Goal: Communication & Community: Answer question/provide support

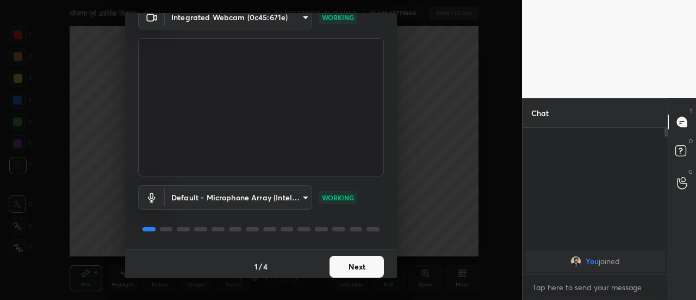
scroll to position [57, 0]
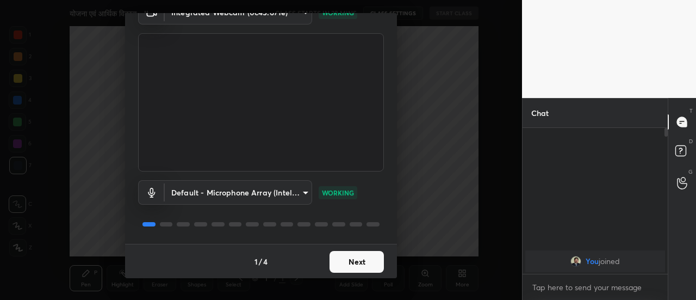
click at [369, 265] on button "Next" at bounding box center [357, 262] width 54 height 22
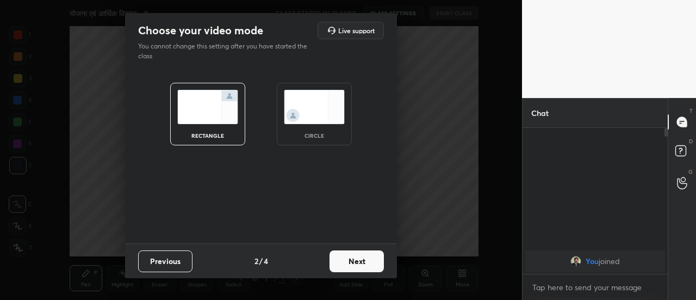
scroll to position [0, 0]
click at [369, 265] on button "Next" at bounding box center [357, 261] width 54 height 22
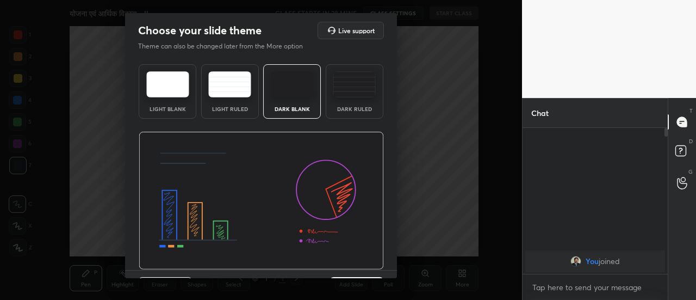
click at [397, 262] on div "Choose your slide theme Live support Theme can also be changed later from the M…" at bounding box center [261, 150] width 522 height 300
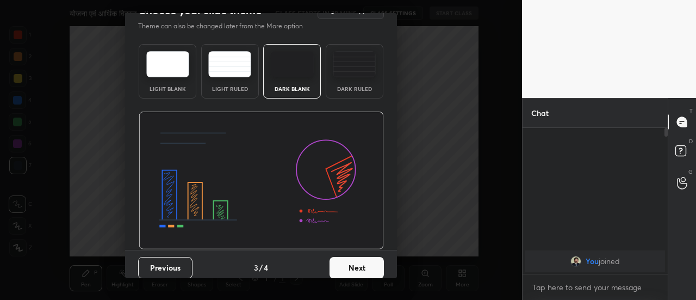
scroll to position [26, 0]
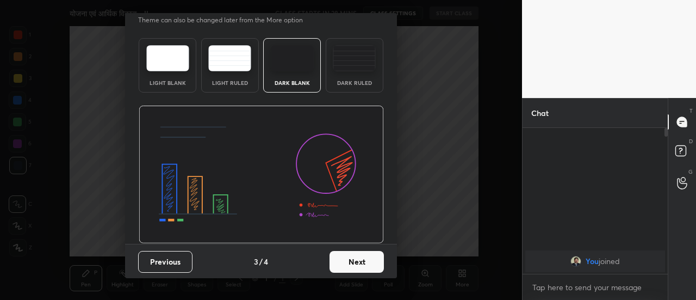
click at [369, 269] on button "Next" at bounding box center [357, 262] width 54 height 22
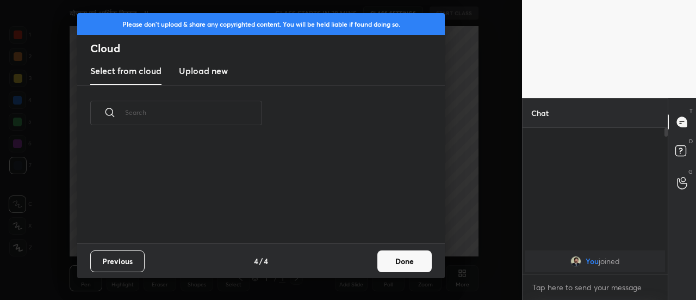
scroll to position [102, 349]
click at [392, 265] on button "Done" at bounding box center [405, 261] width 54 height 22
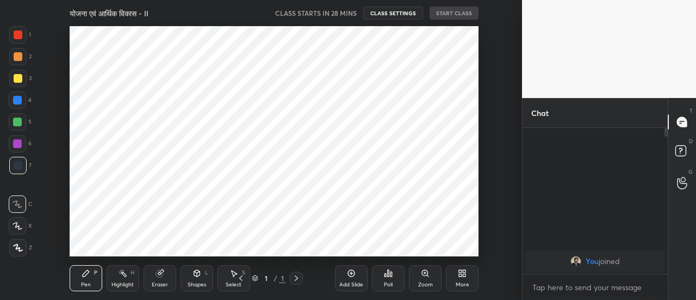
click at [349, 274] on icon at bounding box center [351, 273] width 9 height 9
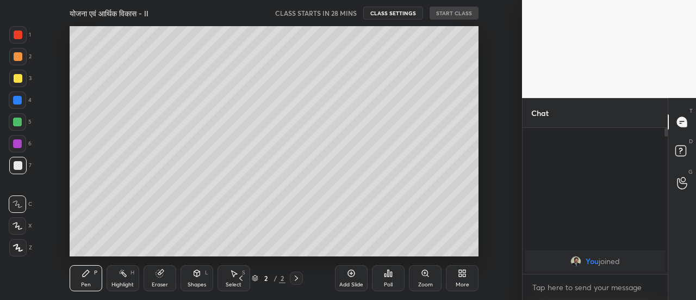
click at [349, 274] on icon at bounding box center [351, 273] width 9 height 9
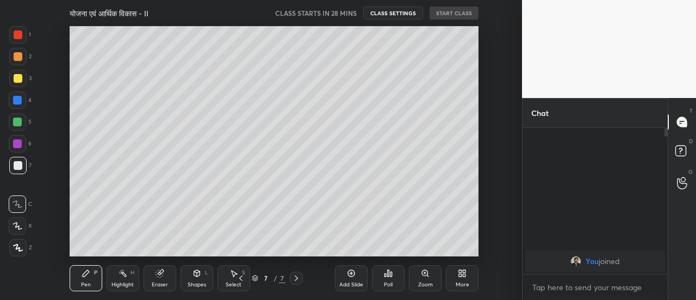
click at [349, 274] on icon at bounding box center [351, 273] width 9 height 9
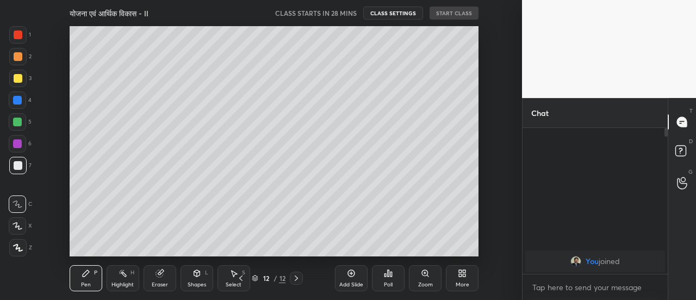
click at [349, 274] on icon at bounding box center [351, 273] width 9 height 9
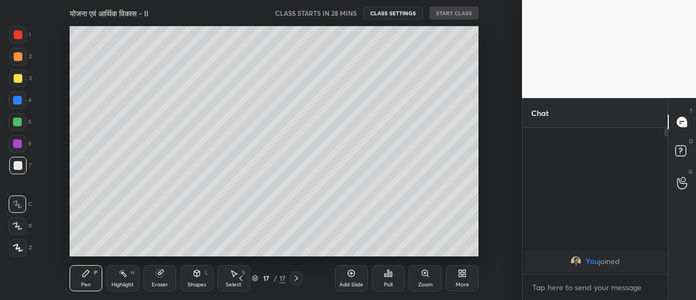
click at [349, 274] on icon at bounding box center [351, 273] width 9 height 9
click at [353, 282] on div "Add Slide" at bounding box center [351, 284] width 24 height 5
click at [242, 280] on icon at bounding box center [241, 278] width 9 height 9
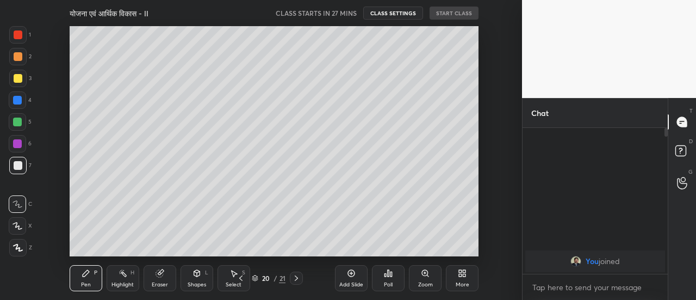
click at [242, 280] on icon at bounding box center [241, 278] width 9 height 9
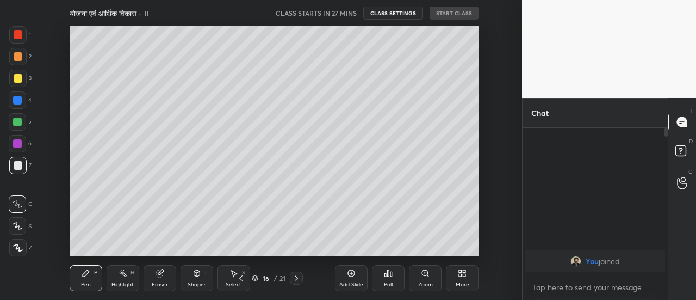
click at [242, 280] on icon at bounding box center [241, 278] width 9 height 9
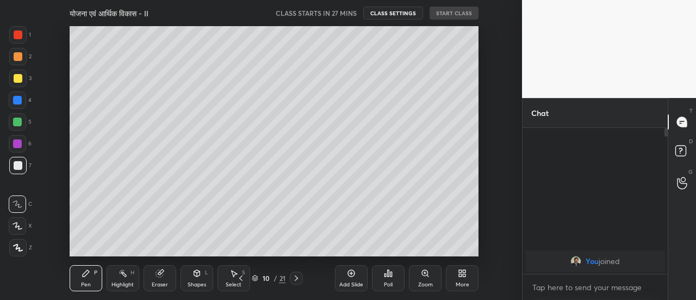
click at [242, 280] on icon at bounding box center [241, 278] width 9 height 9
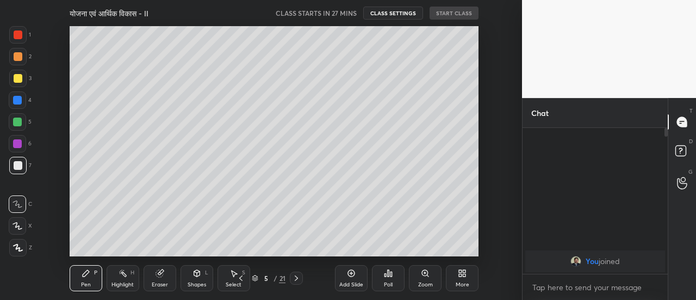
click at [242, 280] on icon at bounding box center [241, 278] width 9 height 9
click at [18, 250] on icon at bounding box center [18, 248] width 10 height 8
click at [164, 276] on div "Eraser" at bounding box center [160, 278] width 33 height 26
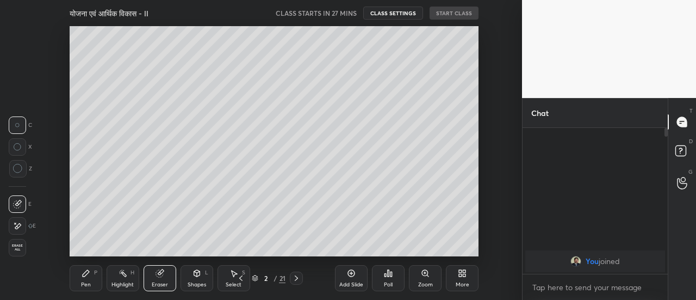
click at [19, 226] on icon at bounding box center [17, 225] width 9 height 9
click at [87, 281] on div "Pen P" at bounding box center [86, 278] width 33 height 26
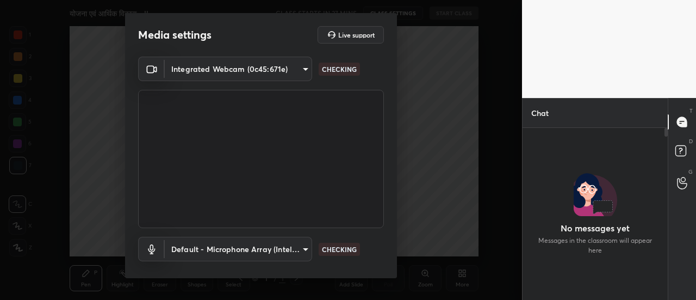
scroll to position [169, 142]
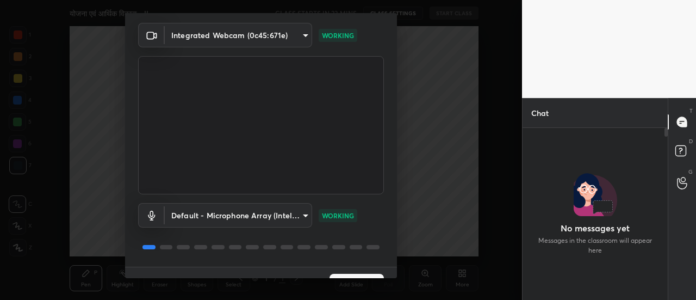
scroll to position [57, 0]
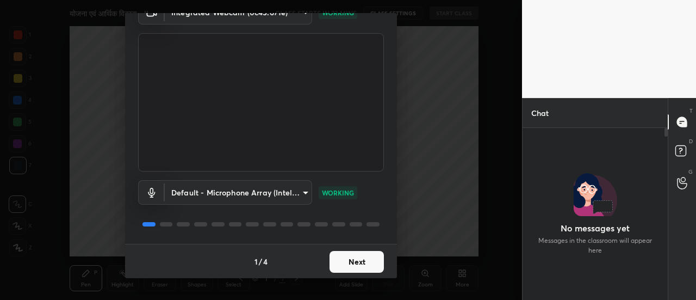
click at [371, 263] on button "Next" at bounding box center [357, 262] width 54 height 22
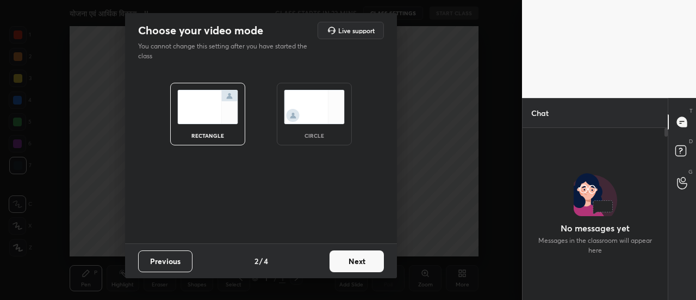
scroll to position [0, 0]
click at [373, 265] on button "Next" at bounding box center [357, 261] width 54 height 22
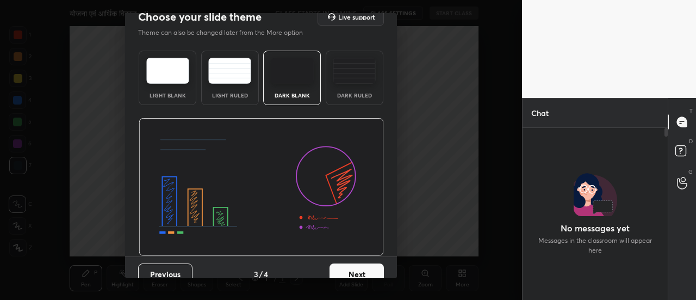
scroll to position [26, 0]
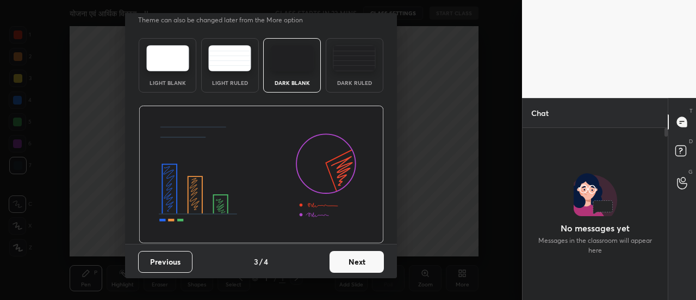
click at [367, 266] on button "Next" at bounding box center [357, 262] width 54 height 22
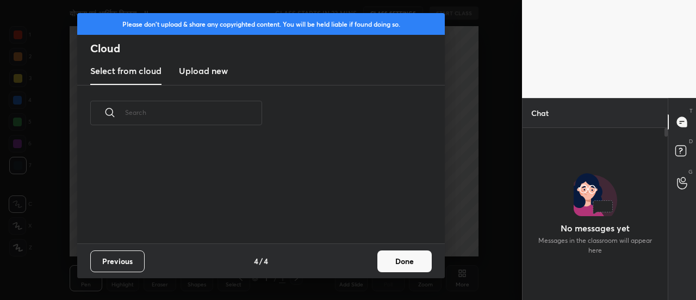
scroll to position [0, 0]
click at [404, 265] on button "Done" at bounding box center [405, 261] width 54 height 22
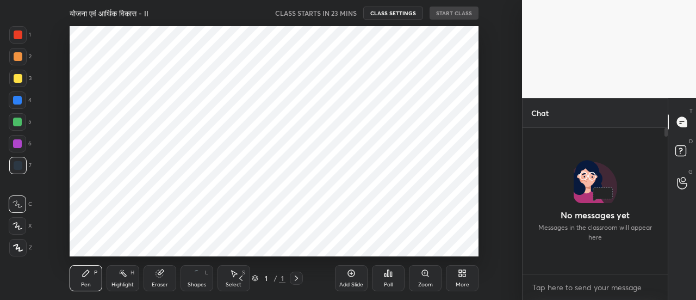
scroll to position [143, 142]
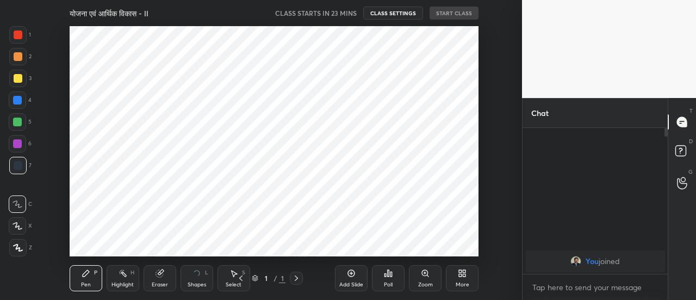
click at [349, 278] on div "Add Slide" at bounding box center [351, 278] width 33 height 26
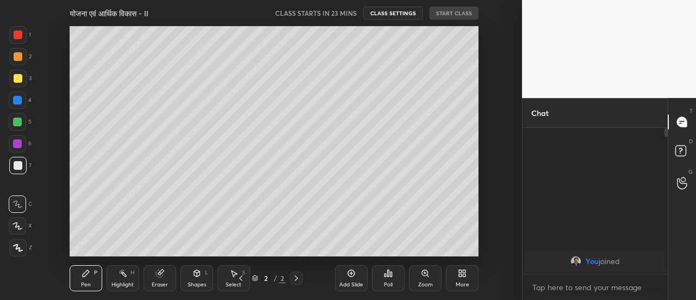
click at [353, 275] on icon at bounding box center [351, 273] width 9 height 9
click at [350, 275] on icon at bounding box center [351, 273] width 9 height 9
click at [350, 276] on icon at bounding box center [351, 273] width 9 height 9
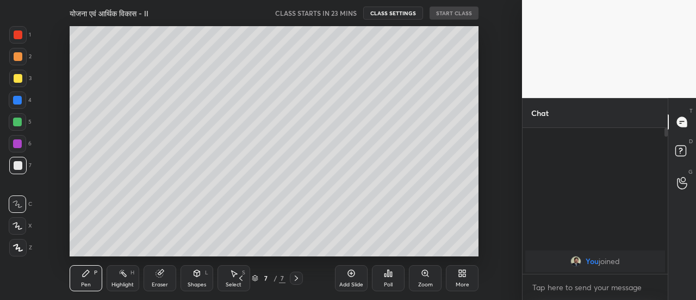
click at [350, 275] on icon at bounding box center [351, 273] width 9 height 9
click at [350, 277] on icon at bounding box center [351, 273] width 7 height 7
click at [350, 279] on div "Add Slide" at bounding box center [351, 278] width 33 height 26
click at [351, 275] on icon at bounding box center [351, 272] width 3 height 3
click at [353, 275] on icon at bounding box center [351, 273] width 9 height 9
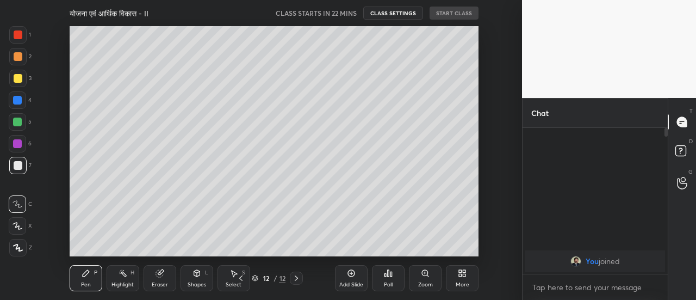
click at [353, 275] on icon at bounding box center [351, 273] width 9 height 9
click at [353, 274] on icon at bounding box center [351, 273] width 9 height 9
click at [353, 275] on icon at bounding box center [351, 273] width 9 height 9
click at [351, 274] on icon at bounding box center [351, 272] width 3 height 3
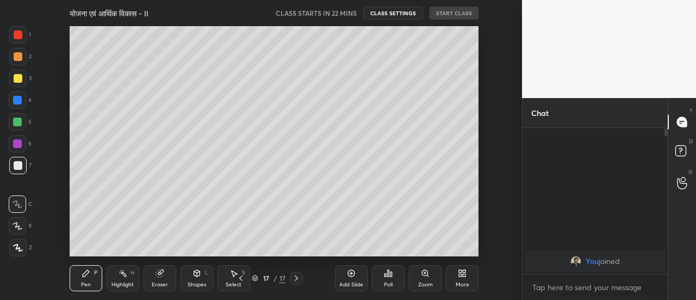
click at [352, 275] on icon at bounding box center [351, 273] width 9 height 9
click at [353, 275] on icon at bounding box center [351, 273] width 9 height 9
click at [353, 276] on icon at bounding box center [351, 273] width 7 height 7
click at [241, 278] on icon at bounding box center [241, 278] width 9 height 9
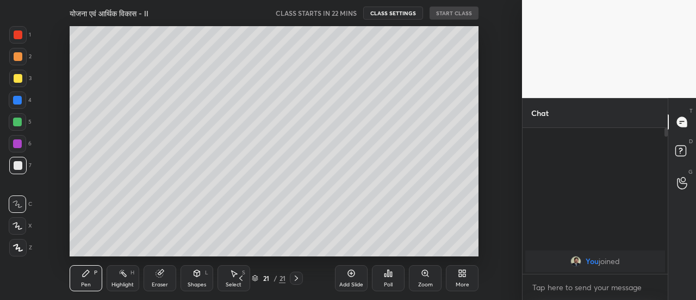
click at [241, 278] on icon at bounding box center [241, 278] width 9 height 9
click at [242, 278] on icon at bounding box center [241, 278] width 9 height 9
click at [242, 279] on icon at bounding box center [241, 278] width 9 height 9
click at [241, 280] on icon at bounding box center [240, 277] width 3 height 5
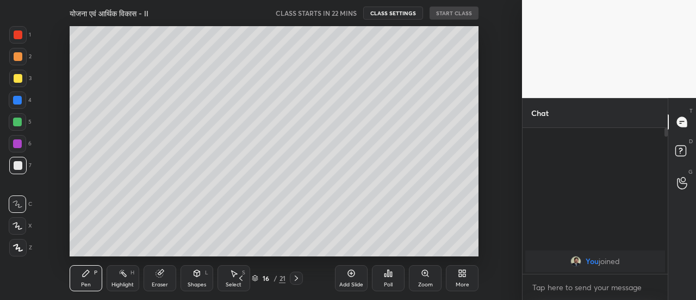
click at [241, 280] on icon at bounding box center [240, 277] width 3 height 5
click at [241, 279] on icon at bounding box center [240, 277] width 3 height 5
click at [240, 279] on icon at bounding box center [240, 277] width 3 height 5
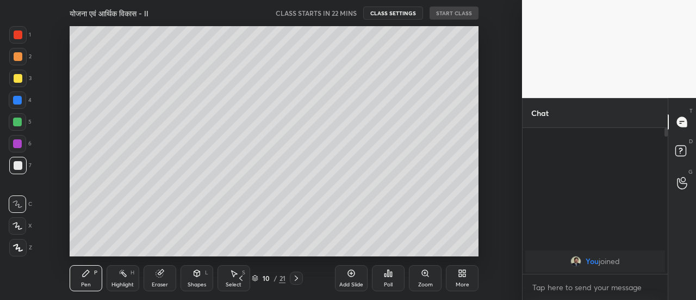
click at [240, 278] on icon at bounding box center [241, 278] width 9 height 9
click at [240, 278] on icon at bounding box center [240, 277] width 3 height 5
click at [240, 279] on icon at bounding box center [241, 278] width 9 height 9
click at [241, 278] on icon at bounding box center [241, 278] width 9 height 9
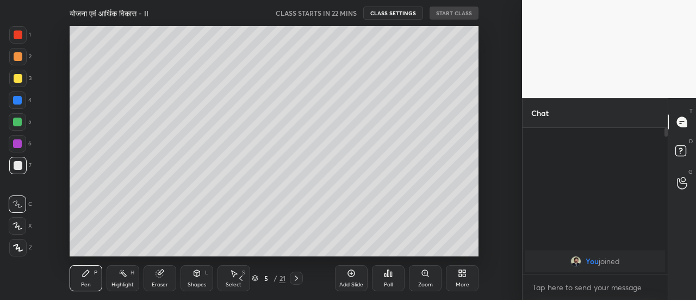
click at [241, 279] on icon at bounding box center [241, 278] width 9 height 9
click at [242, 279] on icon at bounding box center [241, 278] width 9 height 9
click at [23, 245] on div at bounding box center [17, 247] width 17 height 17
click at [21, 79] on div at bounding box center [18, 78] width 9 height 9
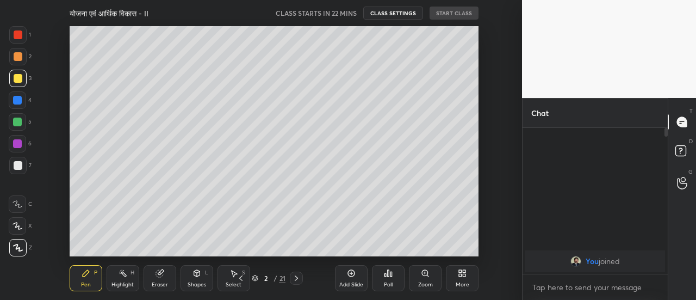
click at [164, 277] on icon at bounding box center [160, 273] width 9 height 9
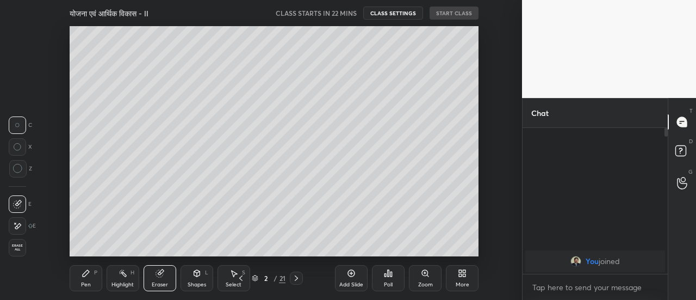
click at [23, 225] on div at bounding box center [17, 225] width 17 height 17
click at [88, 275] on icon at bounding box center [86, 273] width 9 height 9
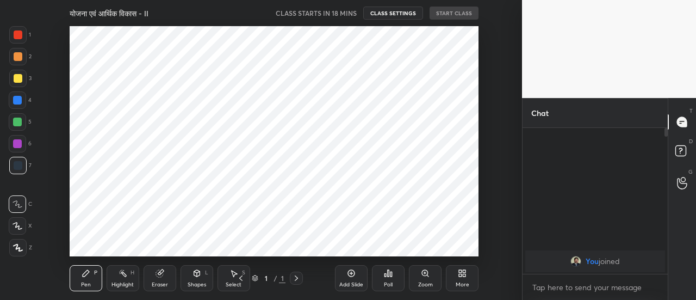
scroll to position [230, 479]
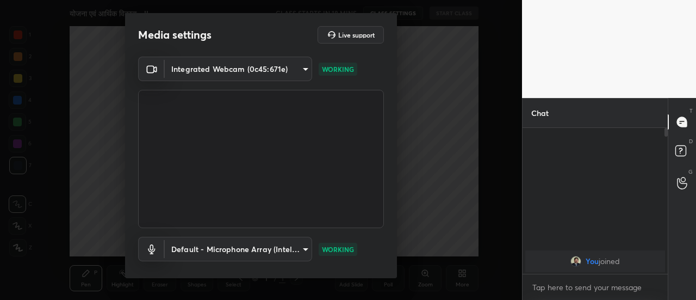
click at [392, 245] on div "Integrated Webcam (0c45:671e) 72da0b5cb93bda59eb8bdff247df732ee27f6f08ac5bf14eb…" at bounding box center [261, 179] width 272 height 244
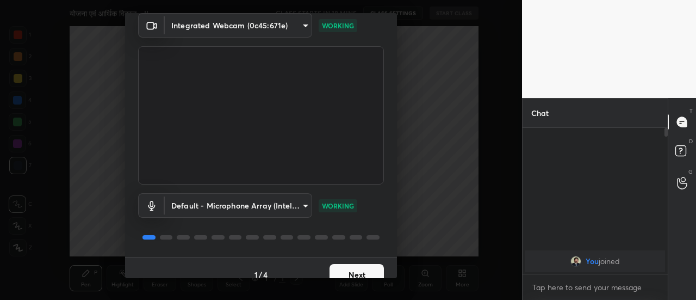
scroll to position [57, 0]
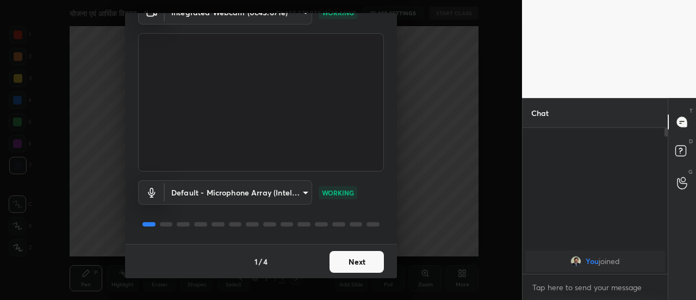
click at [373, 269] on button "Next" at bounding box center [357, 262] width 54 height 22
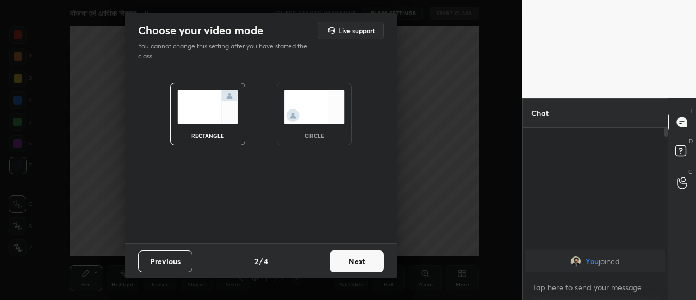
scroll to position [0, 0]
click at [379, 268] on button "Next" at bounding box center [357, 261] width 54 height 22
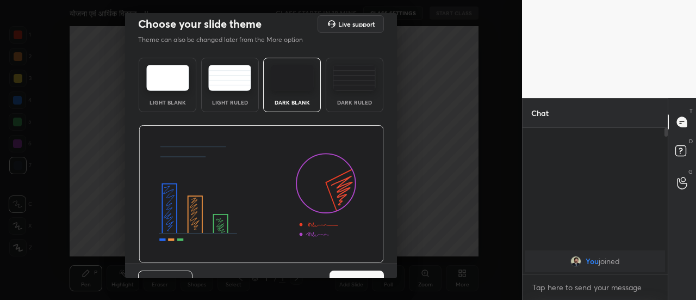
scroll to position [26, 0]
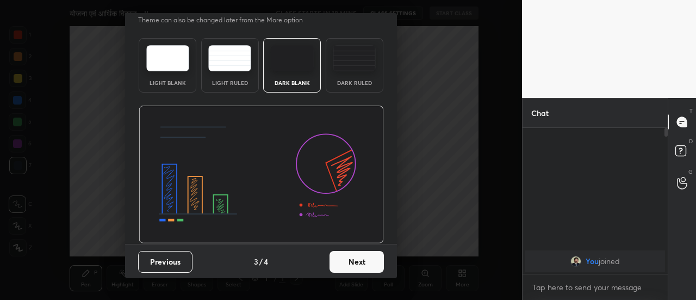
click at [372, 263] on button "Next" at bounding box center [357, 262] width 54 height 22
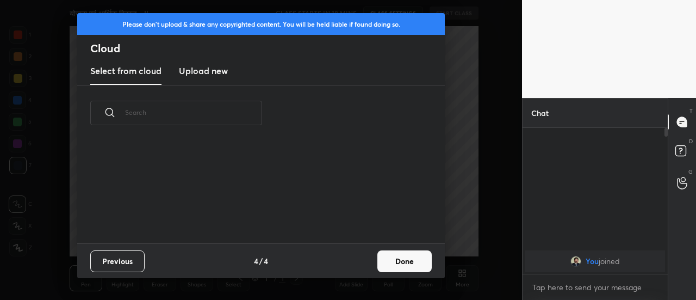
scroll to position [0, 0]
click at [406, 264] on button "Done" at bounding box center [405, 261] width 54 height 22
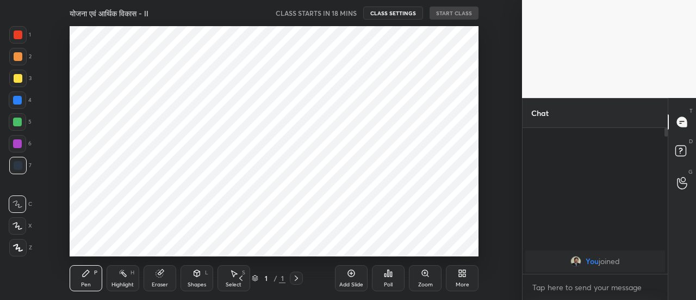
click at [349, 278] on div "Add Slide" at bounding box center [351, 278] width 33 height 26
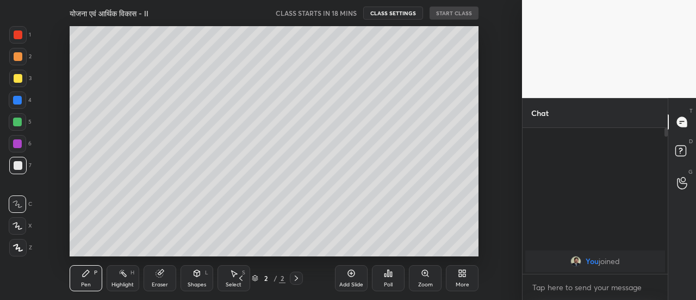
click at [351, 278] on div "Add Slide" at bounding box center [351, 278] width 33 height 26
click at [350, 278] on div "Add Slide" at bounding box center [351, 278] width 33 height 26
click at [351, 279] on div "Add Slide" at bounding box center [351, 278] width 33 height 26
click at [351, 278] on div "Add Slide" at bounding box center [351, 278] width 33 height 26
click at [353, 279] on div "Add Slide" at bounding box center [351, 278] width 33 height 26
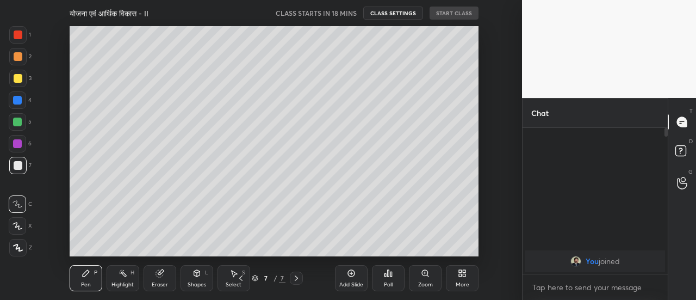
click at [351, 278] on div "Add Slide" at bounding box center [351, 278] width 33 height 26
click at [352, 278] on div "Add Slide" at bounding box center [351, 278] width 33 height 26
click at [353, 278] on div "Add Slide" at bounding box center [351, 278] width 33 height 26
click at [353, 279] on div "Add Slide" at bounding box center [351, 278] width 33 height 26
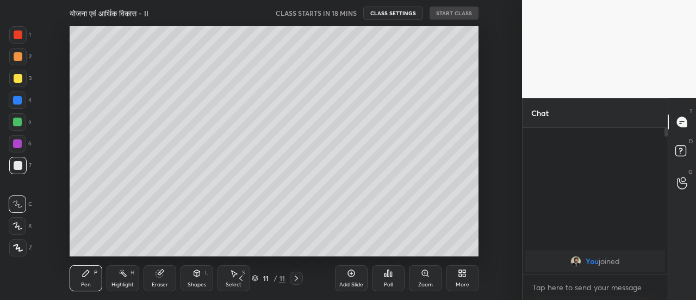
click at [354, 278] on div "Add Slide" at bounding box center [351, 278] width 33 height 26
click at [355, 278] on div "Add Slide" at bounding box center [351, 278] width 33 height 26
click at [354, 277] on icon at bounding box center [351, 273] width 9 height 9
click at [355, 278] on div "Add Slide" at bounding box center [351, 278] width 33 height 26
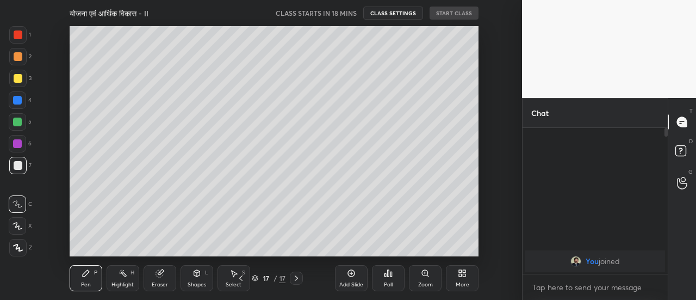
click at [355, 278] on div "Add Slide" at bounding box center [351, 278] width 33 height 26
click at [355, 279] on div "Add Slide" at bounding box center [351, 278] width 33 height 26
click at [356, 278] on div "Add Slide" at bounding box center [351, 278] width 33 height 26
click at [357, 279] on div "Add Slide" at bounding box center [351, 278] width 33 height 26
click at [240, 280] on icon at bounding box center [241, 278] width 9 height 9
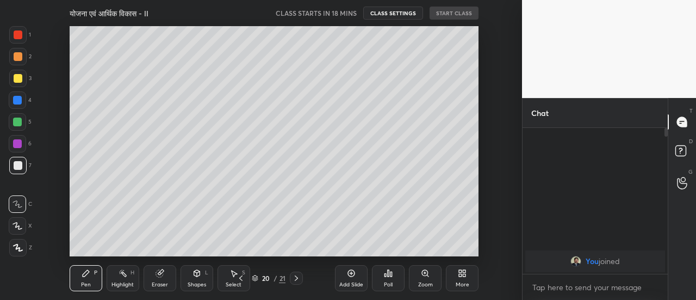
click at [240, 279] on icon at bounding box center [241, 278] width 9 height 9
click at [243, 279] on icon at bounding box center [241, 278] width 9 height 9
click at [243, 280] on icon at bounding box center [241, 278] width 9 height 9
click at [242, 280] on icon at bounding box center [240, 277] width 3 height 5
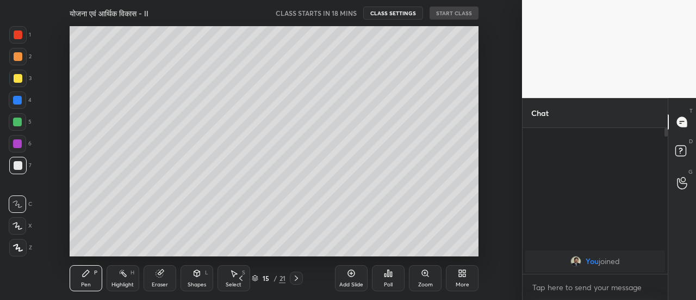
click at [240, 281] on icon at bounding box center [241, 278] width 9 height 9
click at [241, 281] on icon at bounding box center [241, 278] width 9 height 9
click at [242, 281] on icon at bounding box center [241, 278] width 9 height 9
click at [242, 280] on icon at bounding box center [240, 277] width 3 height 5
click at [243, 281] on icon at bounding box center [240, 277] width 3 height 5
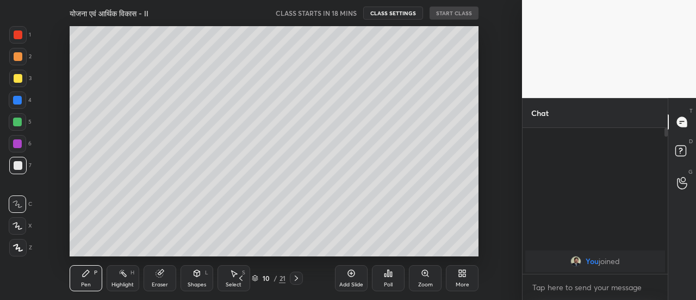
click at [243, 281] on icon at bounding box center [241, 278] width 9 height 9
click at [241, 281] on icon at bounding box center [241, 278] width 9 height 9
click at [242, 281] on icon at bounding box center [240, 277] width 3 height 5
click at [240, 279] on icon at bounding box center [240, 277] width 3 height 5
click at [242, 279] on icon at bounding box center [241, 278] width 9 height 9
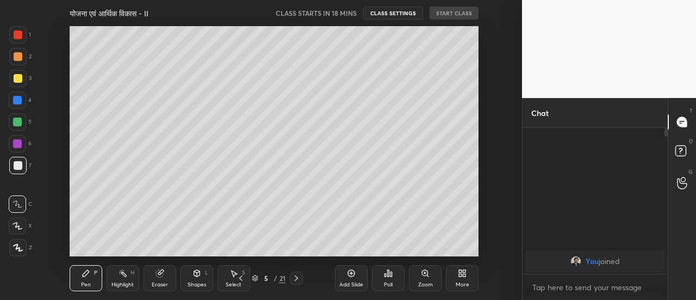
click at [243, 279] on icon at bounding box center [241, 278] width 9 height 9
click at [243, 280] on icon at bounding box center [241, 278] width 9 height 9
click at [243, 279] on icon at bounding box center [241, 278] width 9 height 9
click at [23, 254] on div at bounding box center [17, 247] width 17 height 17
click at [20, 84] on div at bounding box center [17, 78] width 17 height 17
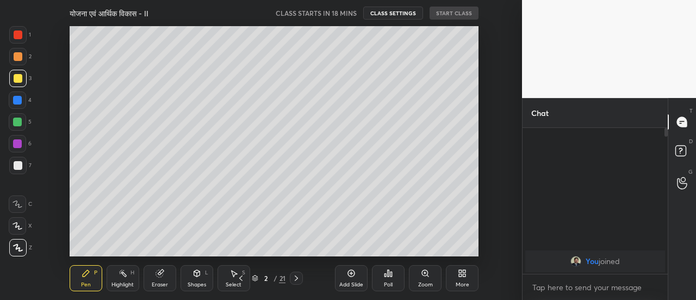
click at [162, 275] on icon at bounding box center [159, 273] width 7 height 7
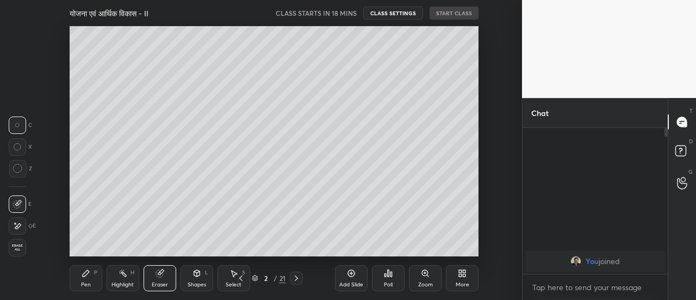
click at [17, 228] on icon at bounding box center [18, 225] width 6 height 5
click at [88, 280] on div "Pen P" at bounding box center [86, 278] width 33 height 26
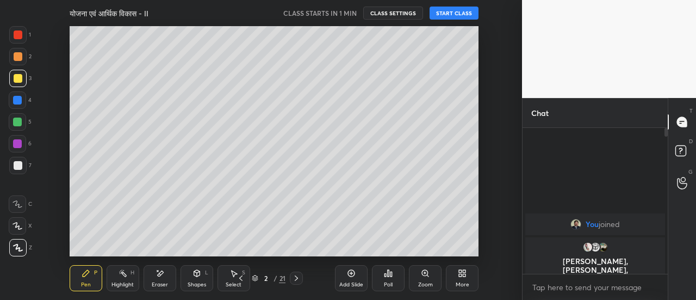
click at [568, 258] on p "[PERSON_NAME], [PERSON_NAME] joined" at bounding box center [595, 270] width 127 height 26
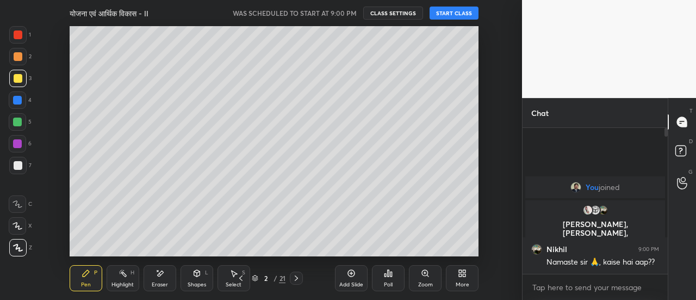
click at [454, 16] on button "START CLASS" at bounding box center [454, 13] width 49 height 13
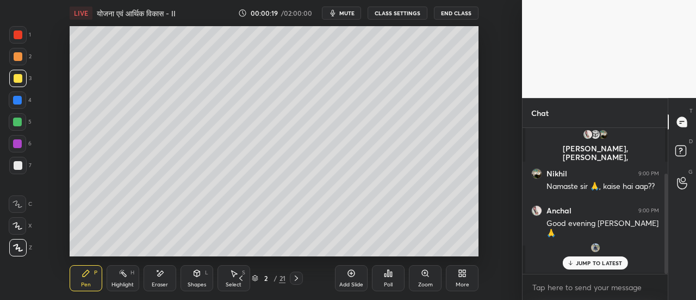
scroll to position [66, 0]
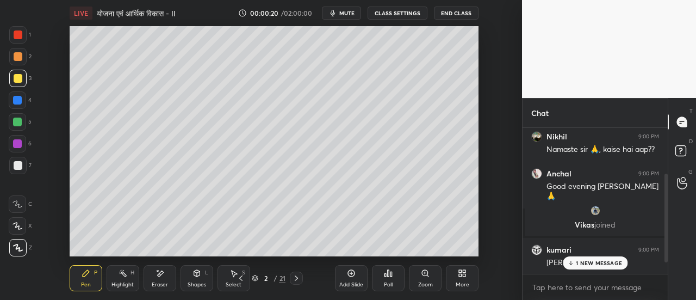
click at [586, 261] on p "1 NEW MESSAGE" at bounding box center [599, 262] width 46 height 7
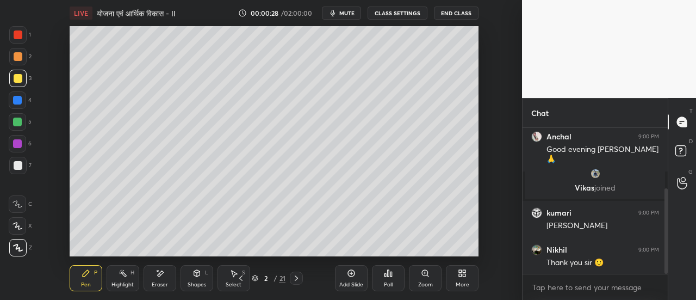
click at [160, 276] on icon at bounding box center [160, 272] width 6 height 5
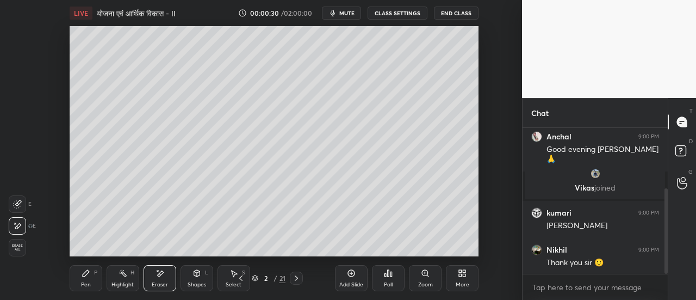
click at [89, 279] on div "Pen P" at bounding box center [86, 278] width 33 height 26
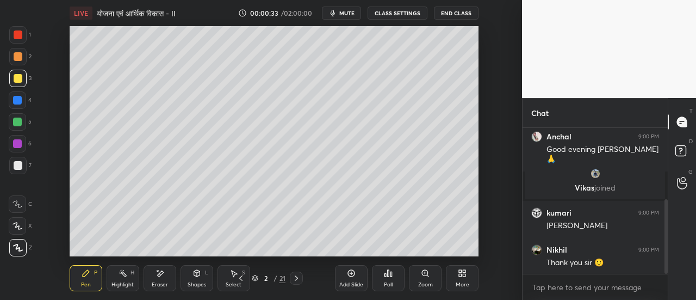
scroll to position [140, 0]
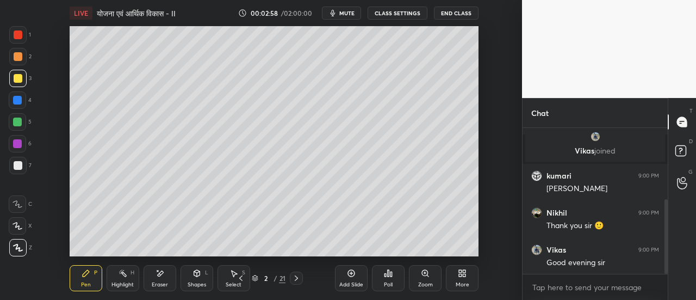
click at [22, 224] on div at bounding box center [17, 225] width 17 height 17
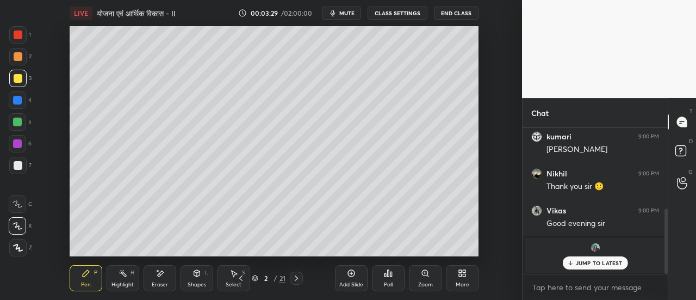
click at [591, 266] on p "JUMP TO LATEST" at bounding box center [599, 262] width 47 height 7
click at [298, 279] on icon at bounding box center [296, 278] width 9 height 9
click at [242, 279] on icon at bounding box center [241, 278] width 9 height 9
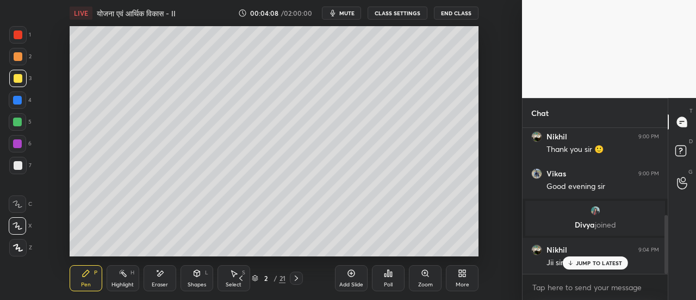
click at [17, 56] on div at bounding box center [18, 56] width 9 height 9
click at [295, 279] on icon at bounding box center [296, 278] width 9 height 9
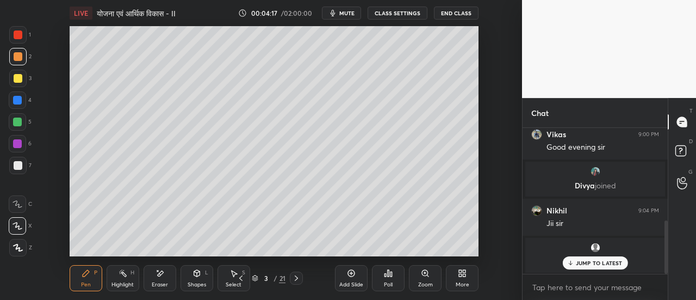
click at [582, 261] on p "JUMP TO LATEST" at bounding box center [599, 262] width 47 height 7
click at [161, 275] on icon at bounding box center [160, 273] width 9 height 9
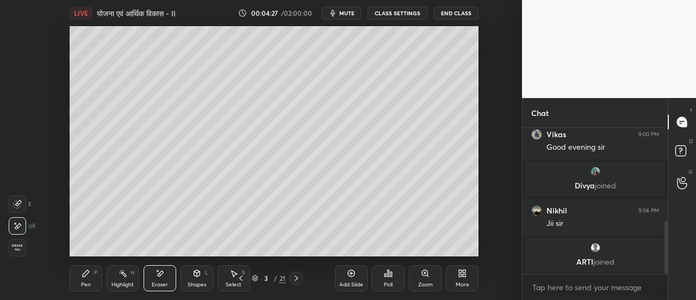
click at [89, 278] on div "Pen P" at bounding box center [86, 278] width 33 height 26
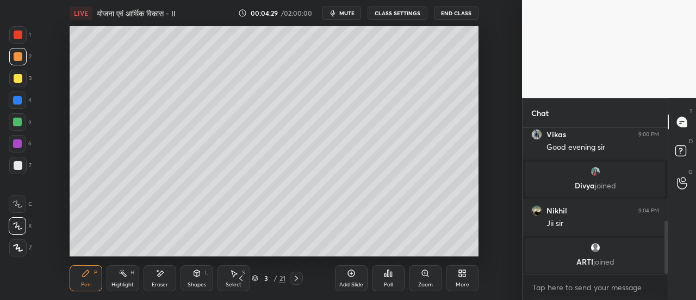
click at [22, 246] on icon at bounding box center [18, 248] width 10 height 8
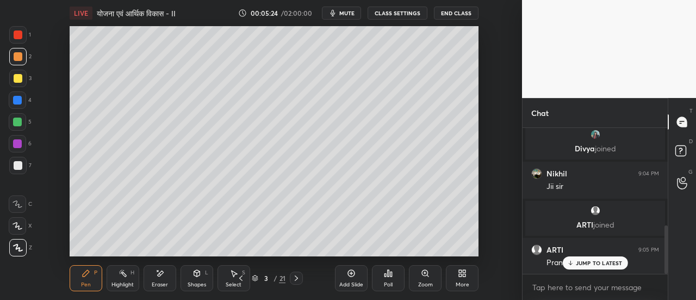
click at [19, 79] on div at bounding box center [18, 78] width 9 height 9
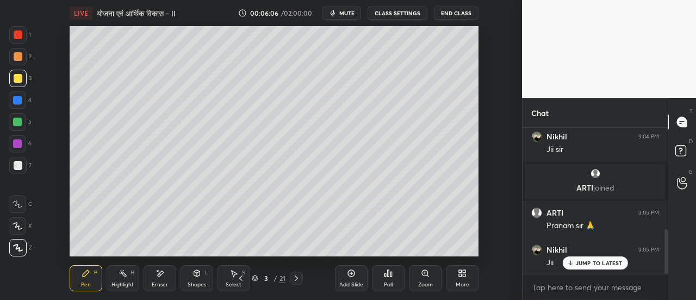
click at [22, 168] on div at bounding box center [17, 165] width 17 height 17
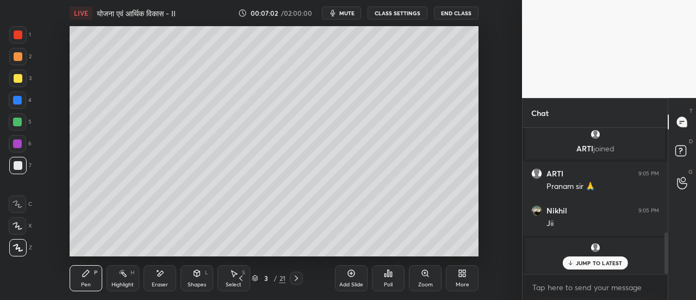
click at [598, 262] on p "JUMP TO LATEST" at bounding box center [599, 262] width 47 height 7
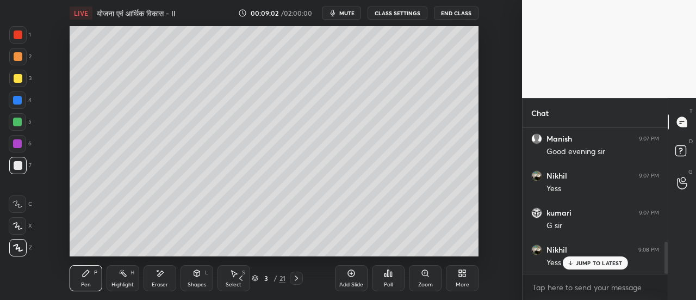
scroll to position [554, 0]
click at [21, 123] on div at bounding box center [17, 122] width 9 height 9
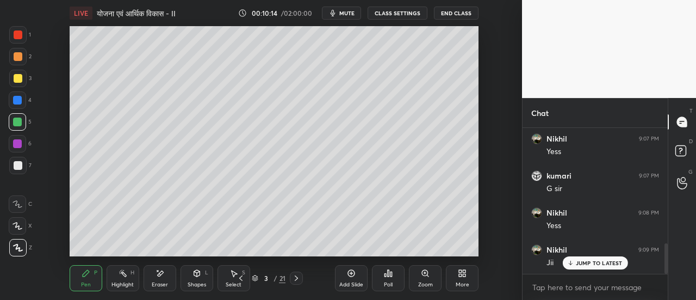
click at [17, 106] on div at bounding box center [17, 99] width 17 height 17
click at [296, 281] on icon at bounding box center [296, 278] width 9 height 9
click at [19, 83] on div at bounding box center [17, 78] width 17 height 17
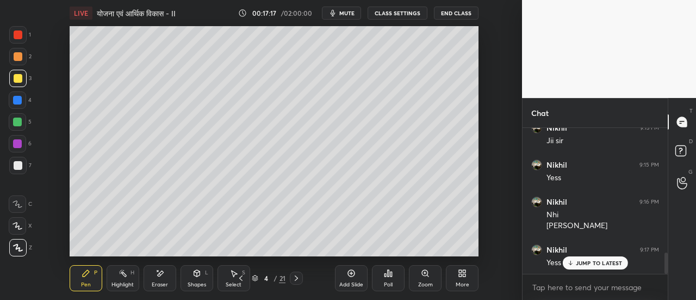
scroll to position [863, 0]
click at [21, 166] on div at bounding box center [18, 165] width 9 height 9
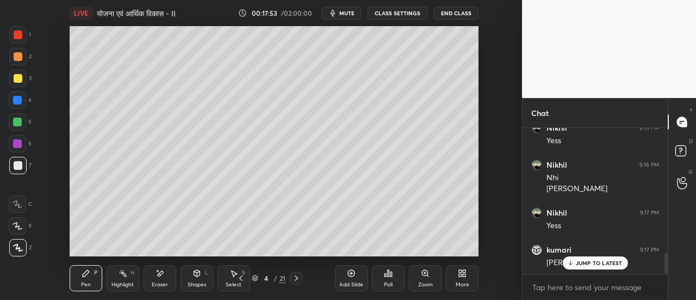
scroll to position [900, 0]
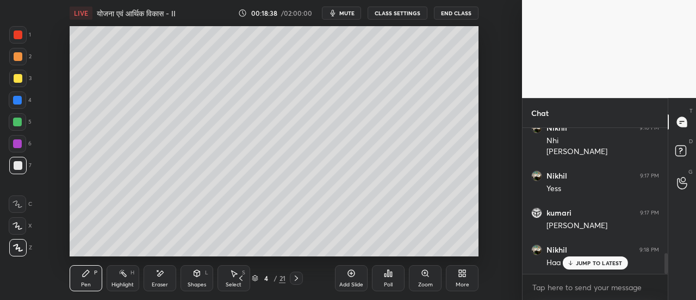
click at [300, 279] on icon at bounding box center [296, 278] width 9 height 9
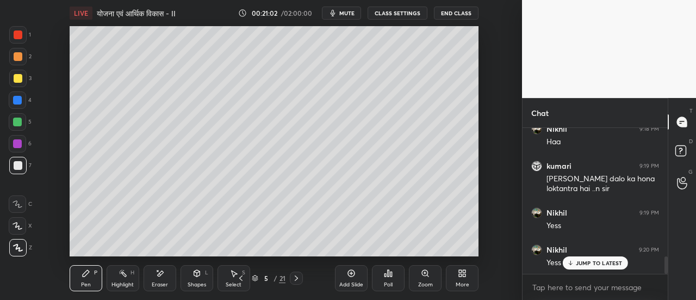
scroll to position [1077, 0]
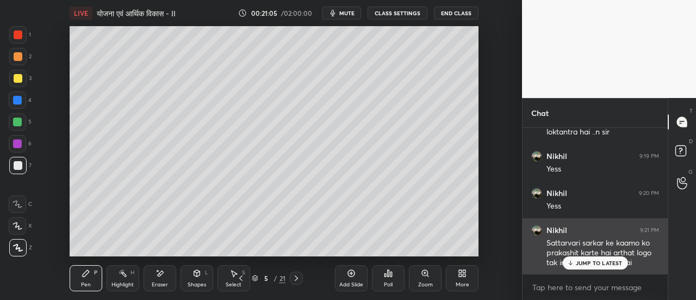
click at [585, 263] on p "JUMP TO LATEST" at bounding box center [599, 262] width 47 height 7
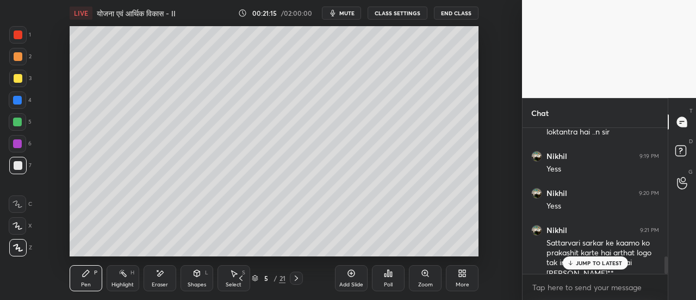
scroll to position [1088, 0]
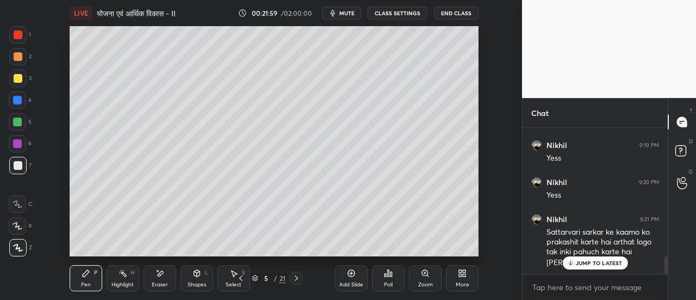
click at [19, 82] on div at bounding box center [18, 78] width 9 height 9
click at [20, 58] on div at bounding box center [18, 56] width 9 height 9
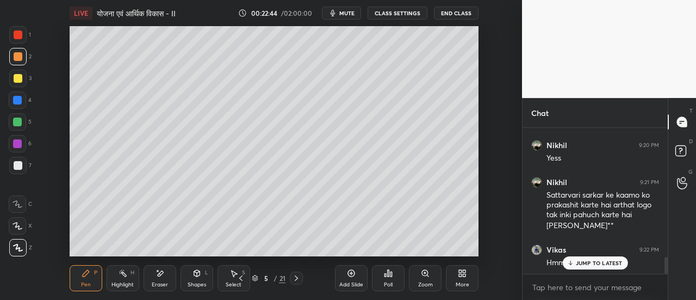
scroll to position [1162, 0]
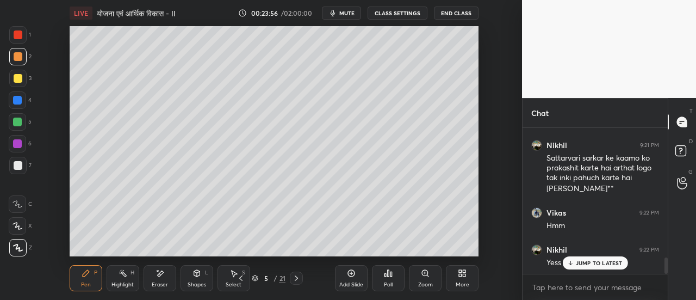
click at [20, 226] on icon at bounding box center [17, 226] width 9 height 7
click at [373, 248] on div "Poll" at bounding box center [388, 278] width 33 height 61
click at [296, 279] on icon at bounding box center [296, 277] width 3 height 5
click at [18, 79] on div at bounding box center [18, 78] width 9 height 9
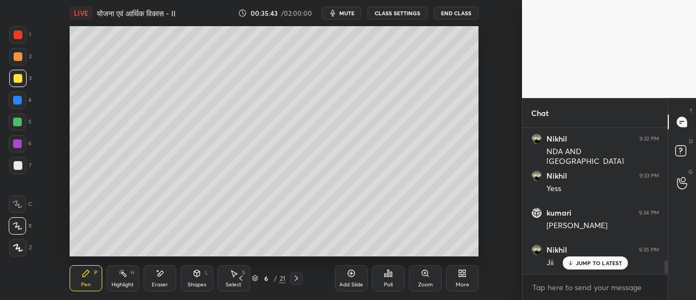
scroll to position [1431, 0]
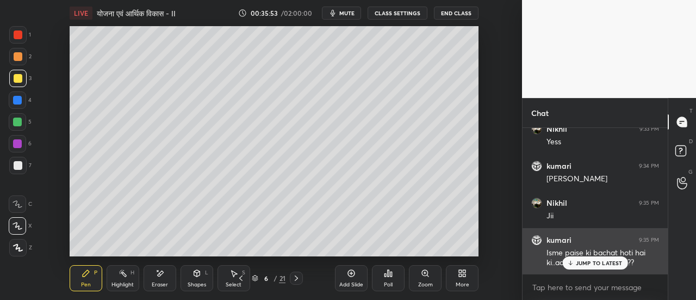
click at [594, 262] on p "JUMP TO LATEST" at bounding box center [599, 262] width 47 height 7
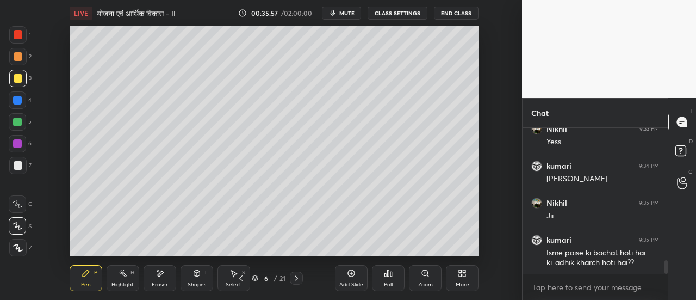
scroll to position [1468, 0]
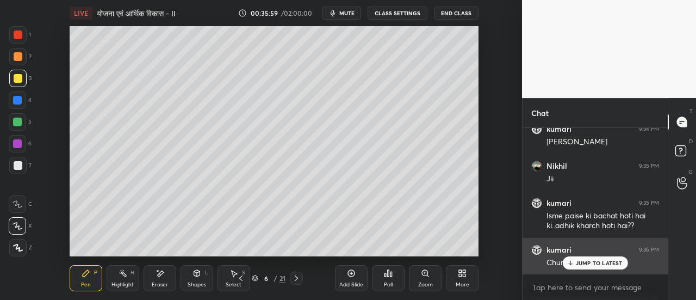
click at [589, 263] on p "JUMP TO LATEST" at bounding box center [599, 262] width 47 height 7
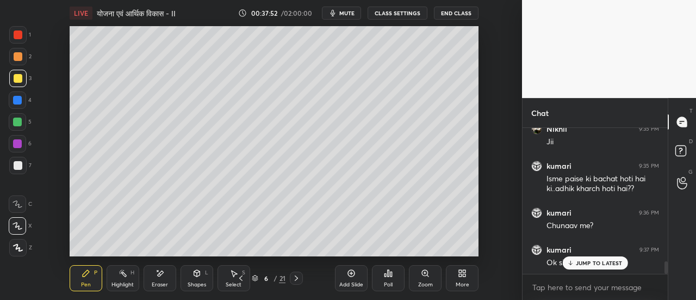
scroll to position [1561, 0]
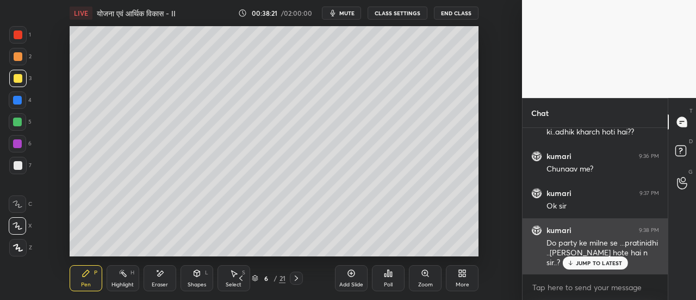
click at [583, 261] on p "JUMP TO LATEST" at bounding box center [599, 262] width 47 height 7
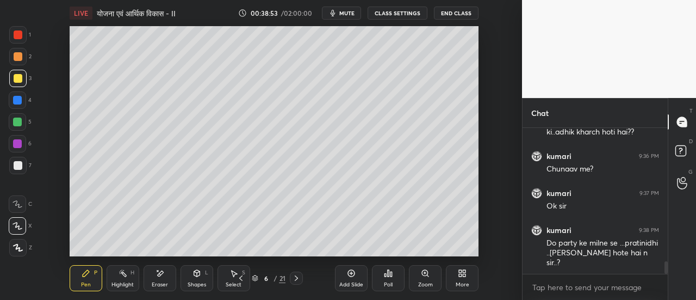
scroll to position [1608, 0]
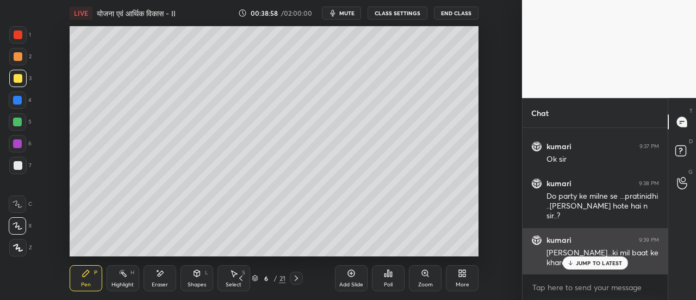
click at [583, 263] on p "JUMP TO LATEST" at bounding box center [599, 262] width 47 height 7
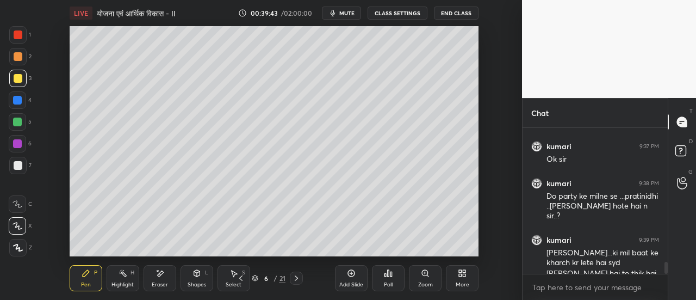
scroll to position [1619, 0]
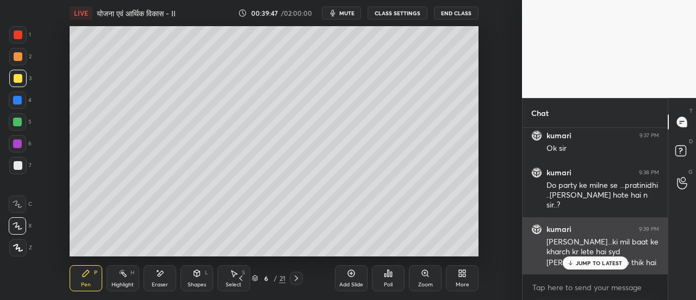
click at [598, 268] on div "JUMP TO LATEST" at bounding box center [595, 262] width 65 height 13
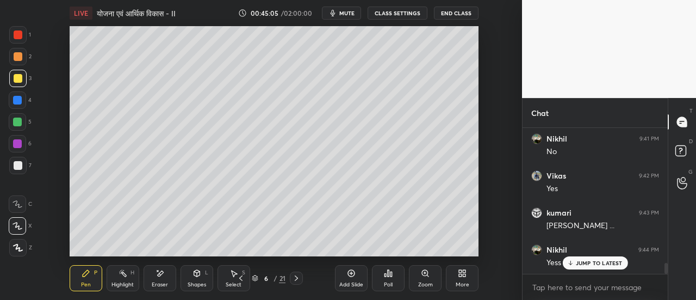
scroll to position [1852, 0]
click at [299, 277] on icon at bounding box center [296, 278] width 9 height 9
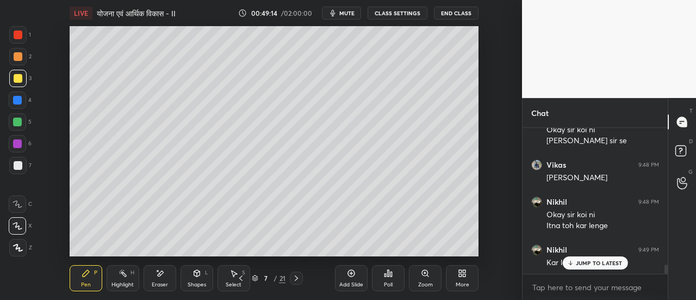
scroll to position [2236, 0]
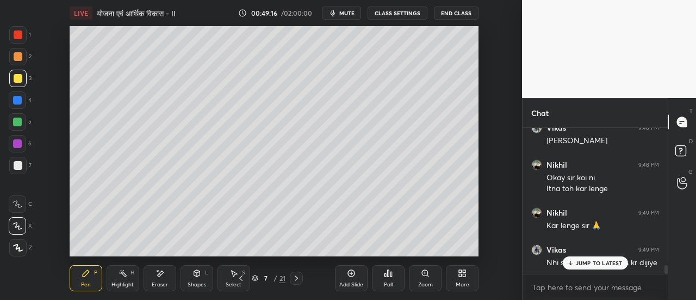
click at [589, 263] on p "JUMP TO LATEST" at bounding box center [599, 262] width 47 height 7
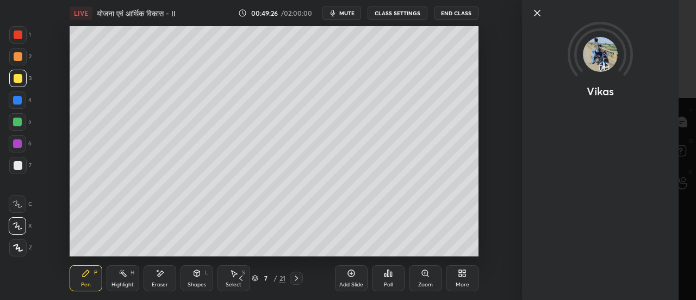
scroll to position [2347, 0]
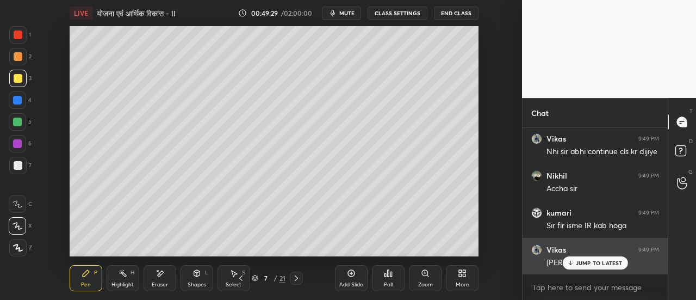
click at [589, 262] on p "JUMP TO LATEST" at bounding box center [599, 262] width 47 height 7
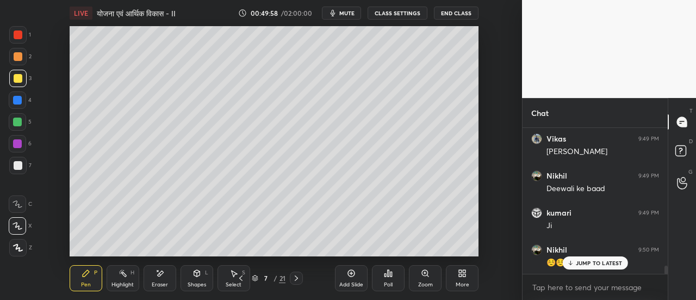
scroll to position [2495, 0]
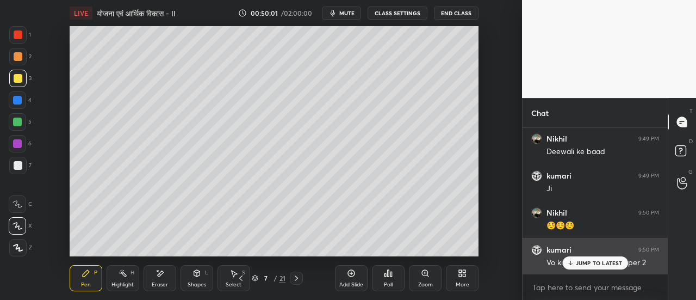
click at [589, 264] on p "JUMP TO LATEST" at bounding box center [599, 262] width 47 height 7
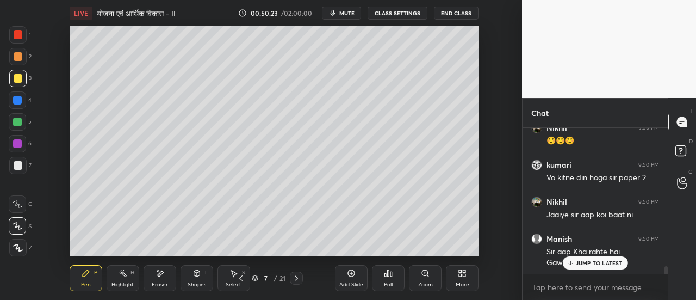
scroll to position [2617, 0]
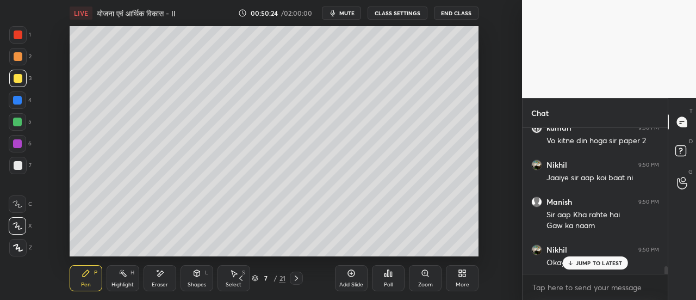
click at [590, 262] on p "JUMP TO LATEST" at bounding box center [599, 262] width 47 height 7
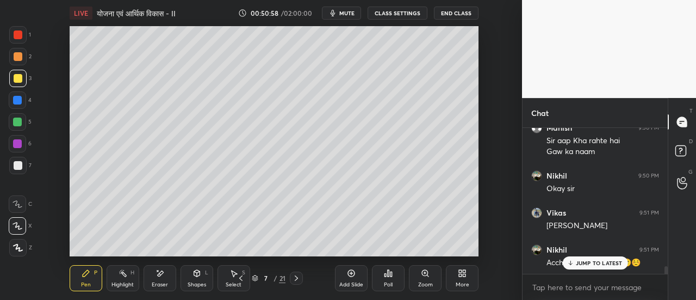
scroll to position [2728, 0]
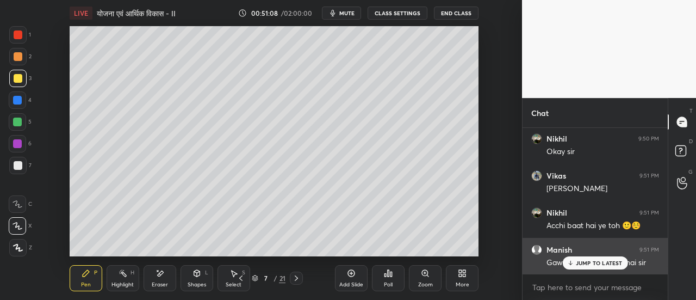
click at [591, 263] on p "JUMP TO LATEST" at bounding box center [599, 262] width 47 height 7
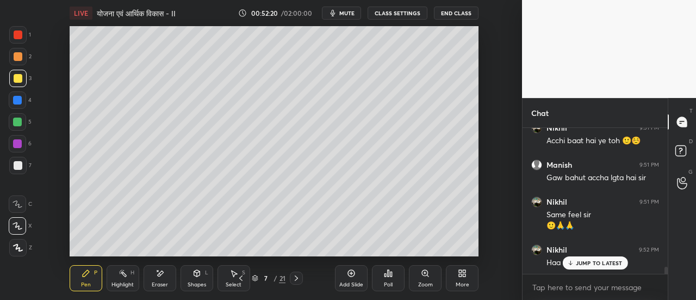
scroll to position [2823, 0]
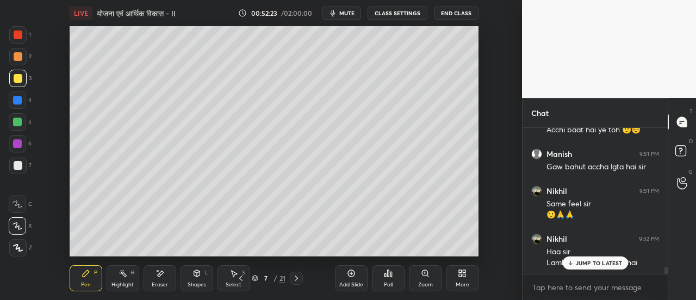
click at [589, 263] on p "JUMP TO LATEST" at bounding box center [599, 262] width 47 height 7
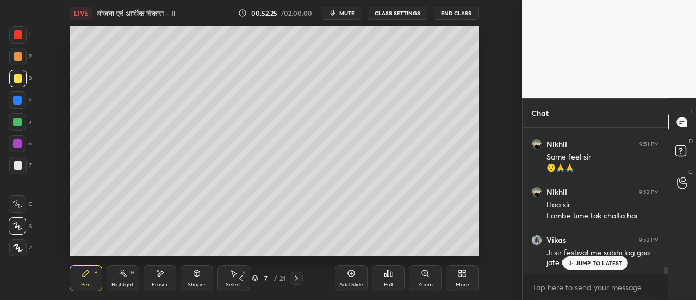
click at [583, 264] on p "JUMP TO LATEST" at bounding box center [599, 262] width 47 height 7
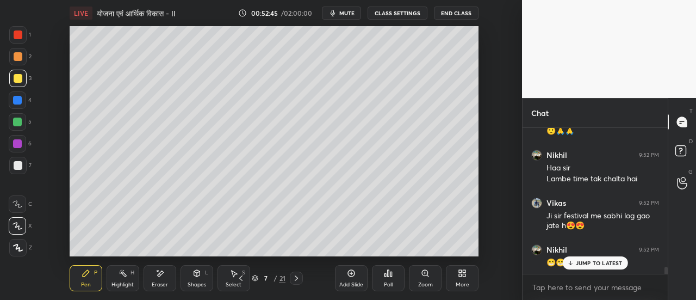
click at [352, 17] on button "mute" at bounding box center [341, 13] width 39 height 13
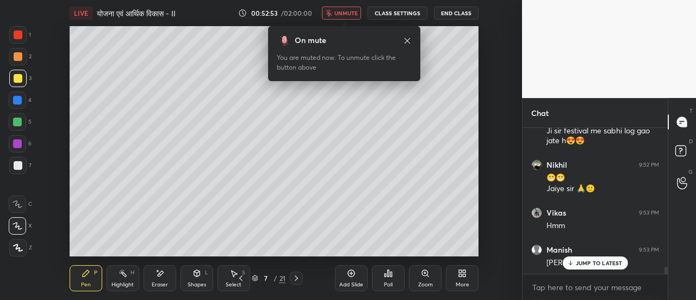
scroll to position [3029, 0]
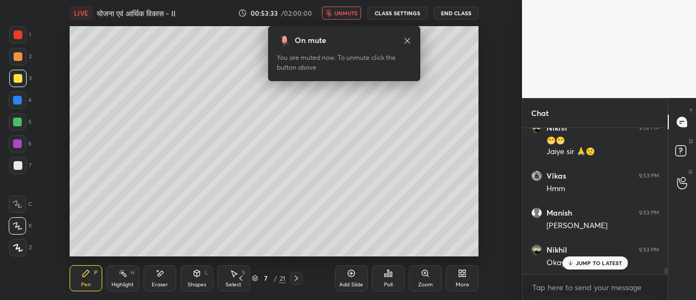
click at [354, 16] on span "unmute" at bounding box center [346, 13] width 23 height 8
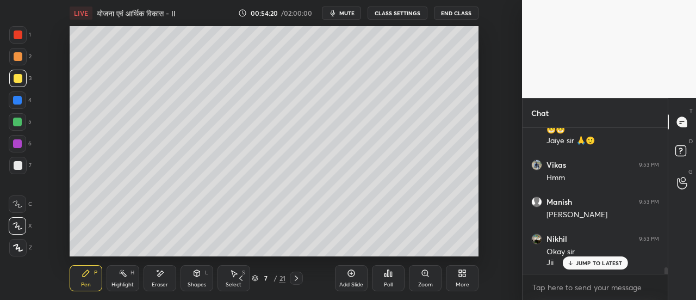
scroll to position [3077, 0]
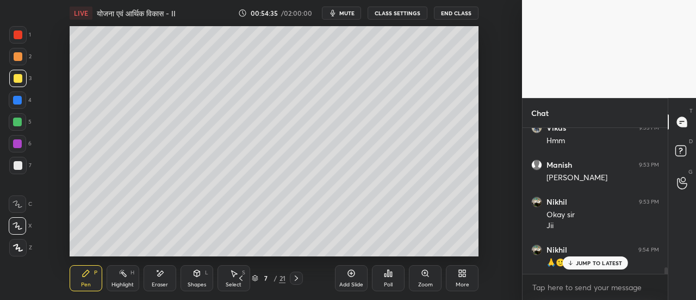
click at [18, 60] on div at bounding box center [18, 56] width 9 height 9
click at [20, 249] on icon at bounding box center [18, 247] width 9 height 7
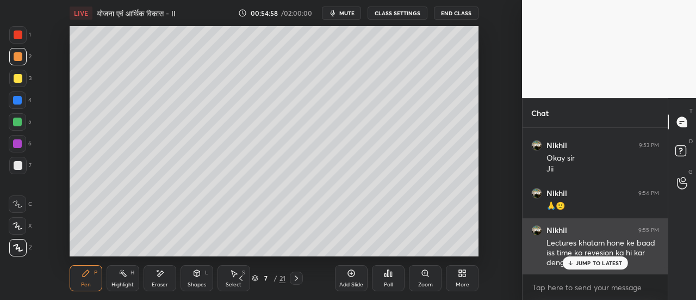
click at [586, 264] on p "JUMP TO LATEST" at bounding box center [599, 262] width 47 height 7
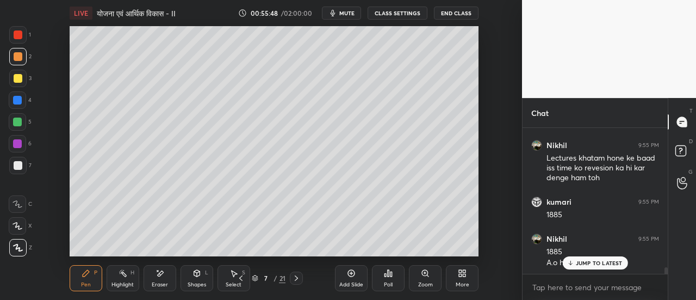
scroll to position [3229, 0]
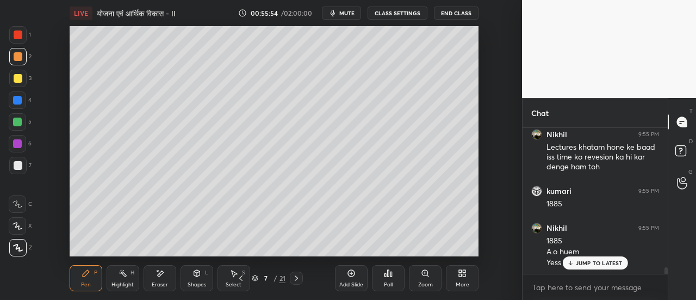
click at [20, 169] on div at bounding box center [18, 165] width 9 height 9
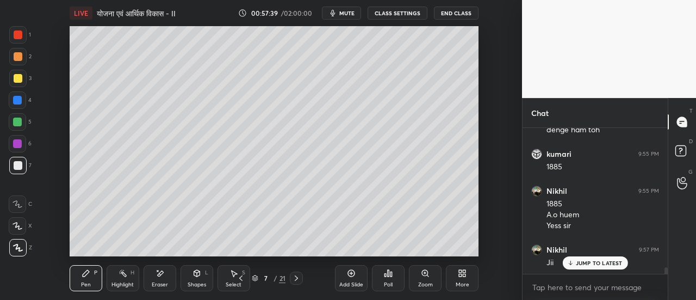
click at [297, 279] on icon at bounding box center [296, 278] width 9 height 9
click at [17, 83] on div at bounding box center [17, 78] width 17 height 17
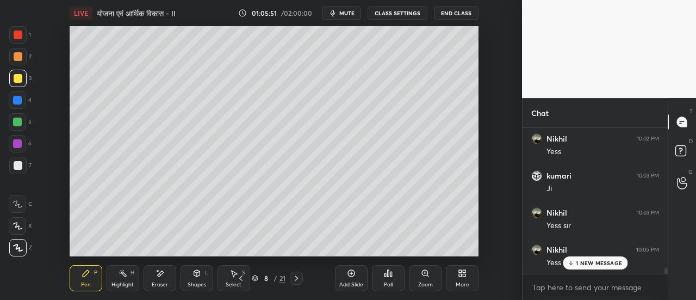
scroll to position [3498, 0]
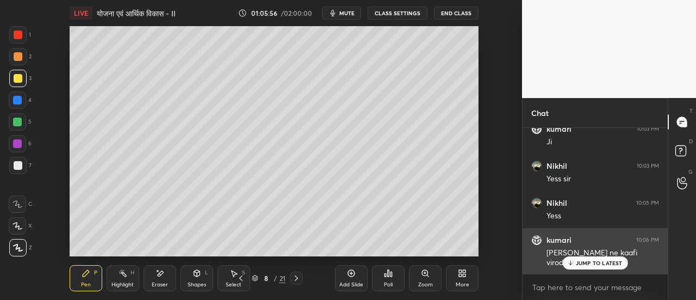
click at [586, 259] on p "JUMP TO LATEST" at bounding box center [599, 262] width 47 height 7
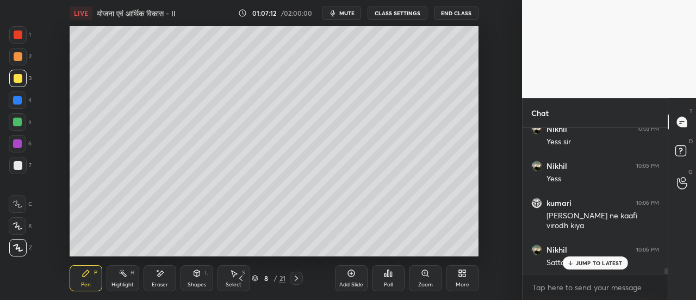
scroll to position [3572, 0]
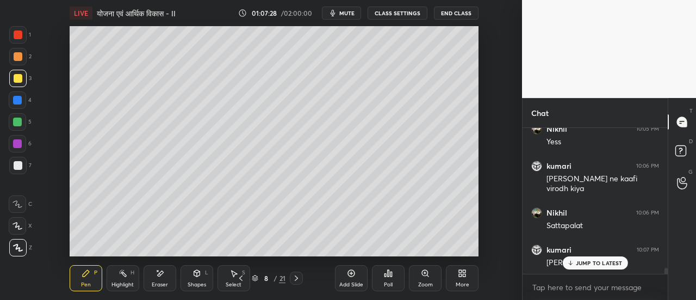
click at [20, 59] on div at bounding box center [18, 56] width 9 height 9
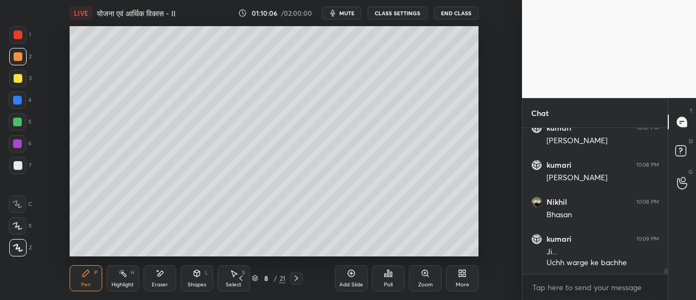
scroll to position [3731, 0]
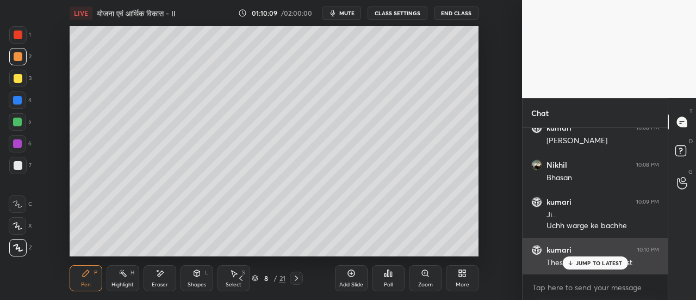
click at [584, 264] on p "JUMP TO LATEST" at bounding box center [599, 262] width 47 height 7
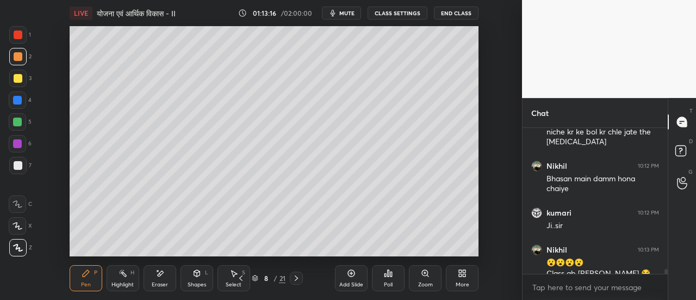
scroll to position [4061, 0]
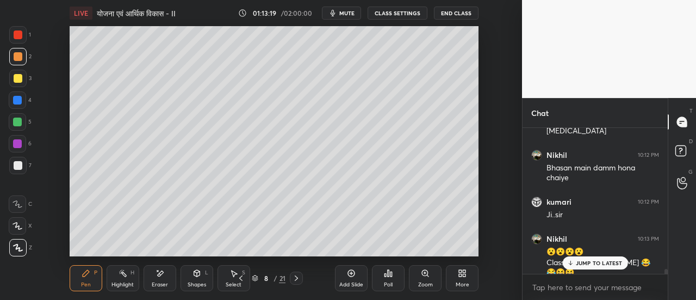
click at [586, 265] on p "JUMP TO LATEST" at bounding box center [599, 262] width 47 height 7
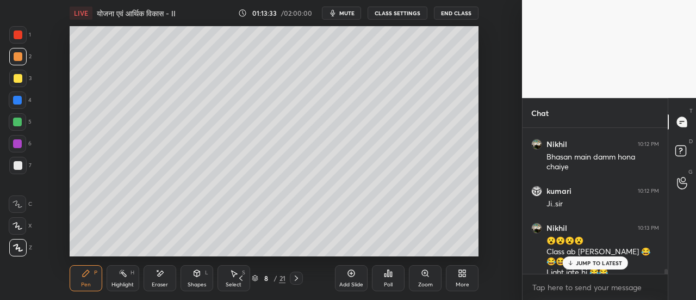
click at [598, 263] on p "JUMP TO LATEST" at bounding box center [599, 262] width 47 height 7
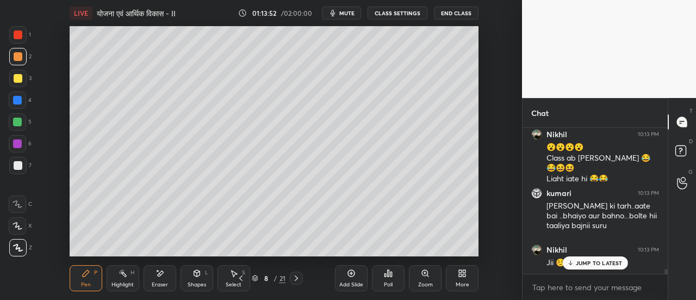
scroll to position [4202, 0]
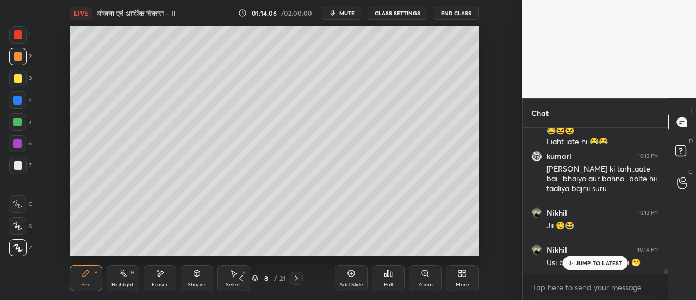
click at [581, 263] on p "JUMP TO LATEST" at bounding box center [599, 262] width 47 height 7
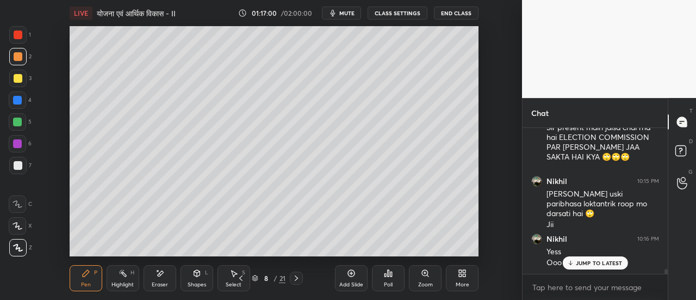
scroll to position [4404, 0]
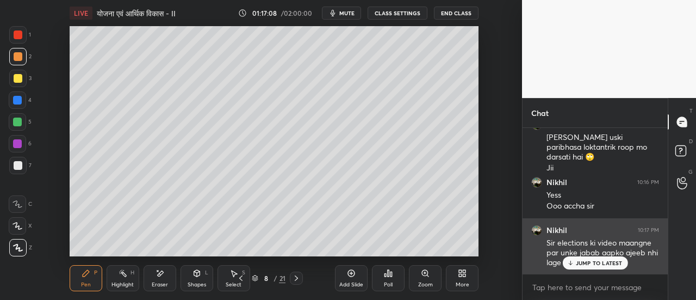
click at [584, 263] on p "JUMP TO LATEST" at bounding box center [599, 262] width 47 height 7
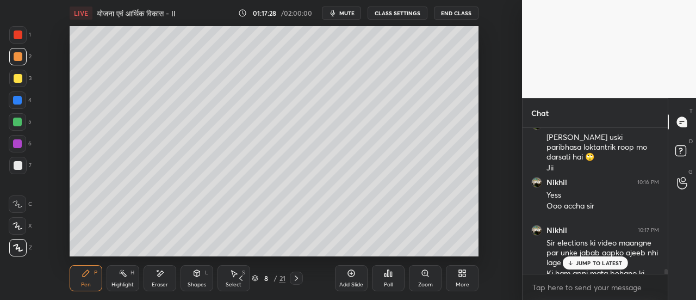
scroll to position [4425, 0]
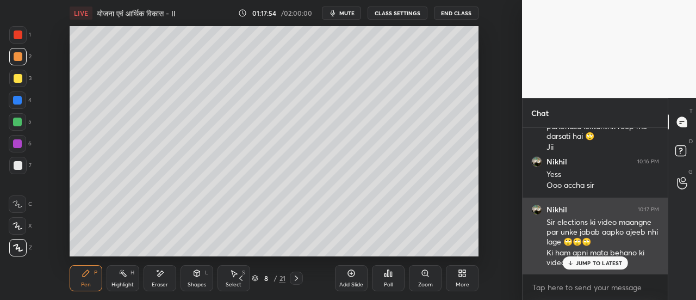
click at [589, 264] on p "JUMP TO LATEST" at bounding box center [599, 262] width 47 height 7
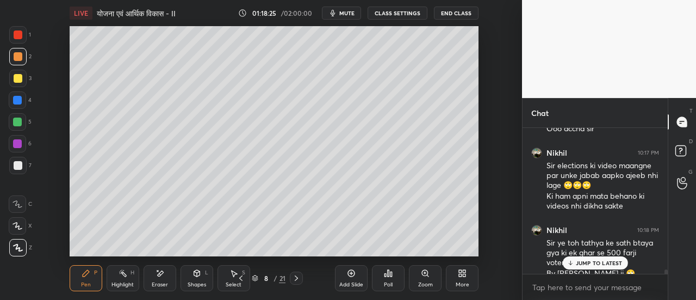
scroll to position [4492, 0]
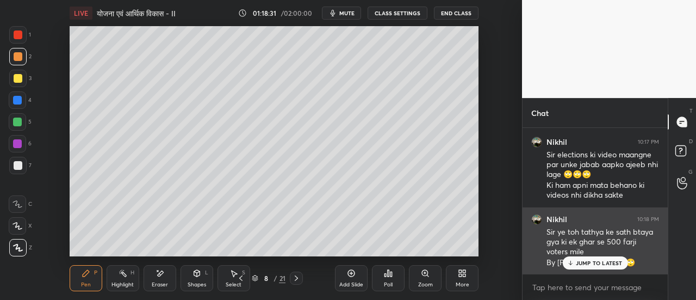
click at [586, 261] on p "JUMP TO LATEST" at bounding box center [599, 262] width 47 height 7
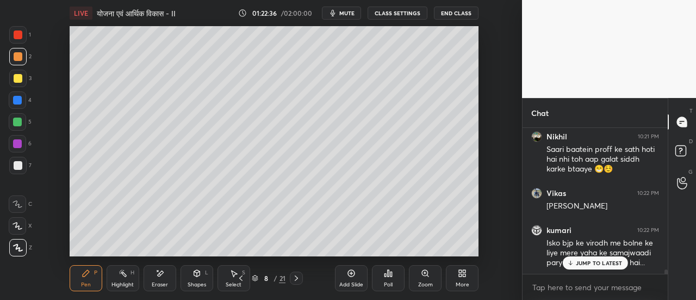
scroll to position [4978, 0]
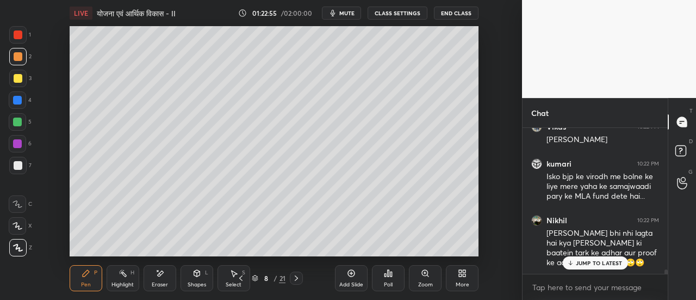
click at [590, 263] on p "JUMP TO LATEST" at bounding box center [599, 262] width 47 height 7
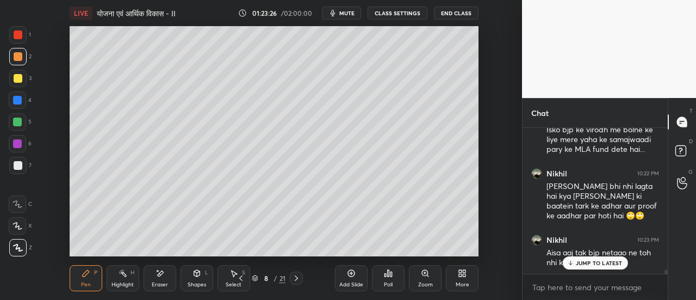
scroll to position [5071, 0]
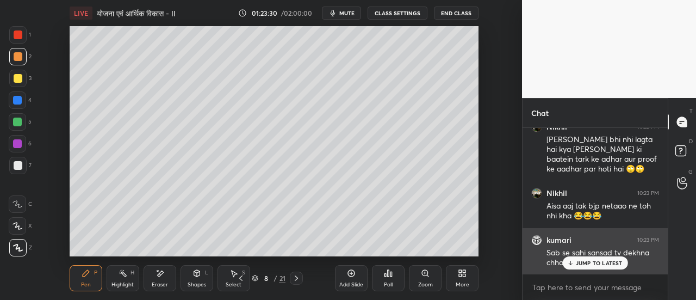
click at [607, 263] on p "JUMP TO LATEST" at bounding box center [599, 262] width 47 height 7
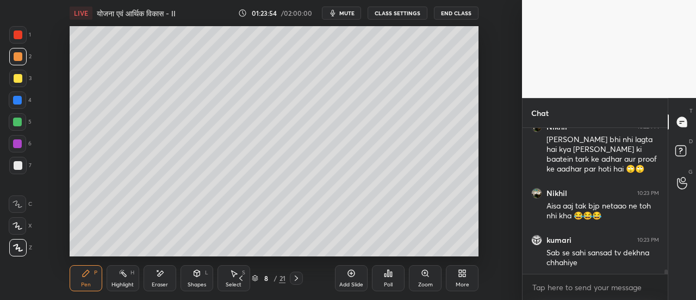
scroll to position [5128, 0]
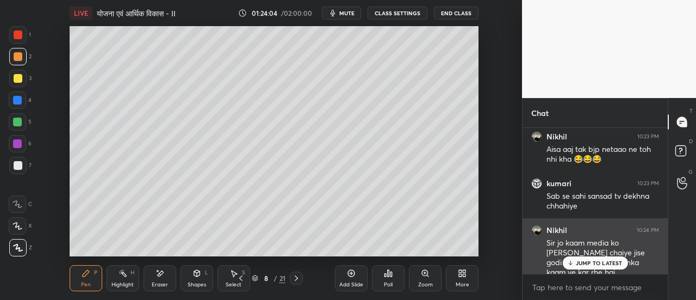
click at [591, 264] on p "JUMP TO LATEST" at bounding box center [599, 262] width 47 height 7
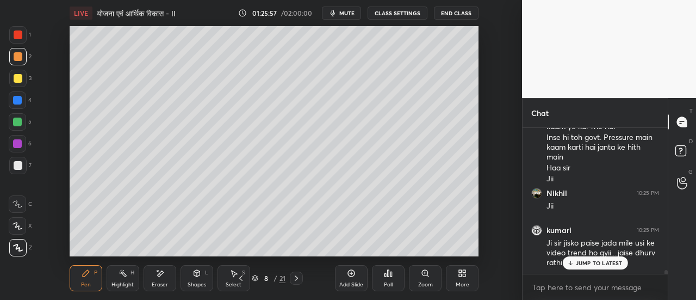
scroll to position [5320, 0]
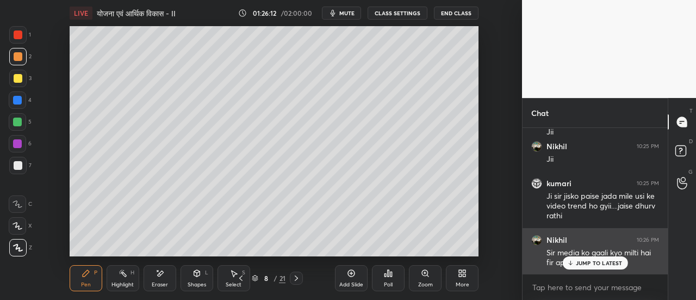
click at [586, 262] on p "JUMP TO LATEST" at bounding box center [599, 262] width 47 height 7
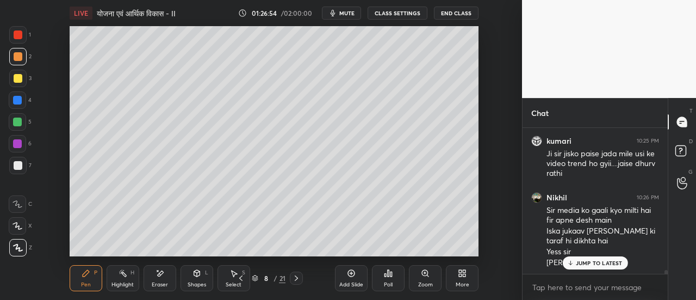
scroll to position [5419, 0]
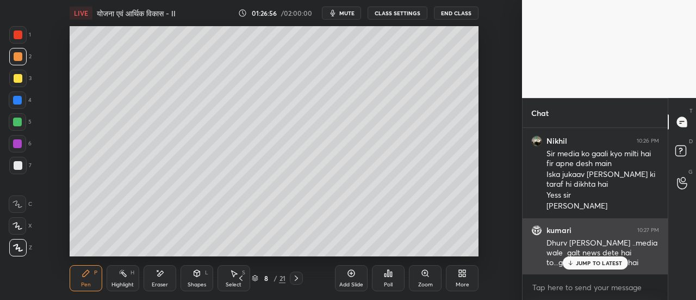
click at [594, 267] on div "JUMP TO LATEST" at bounding box center [595, 262] width 65 height 13
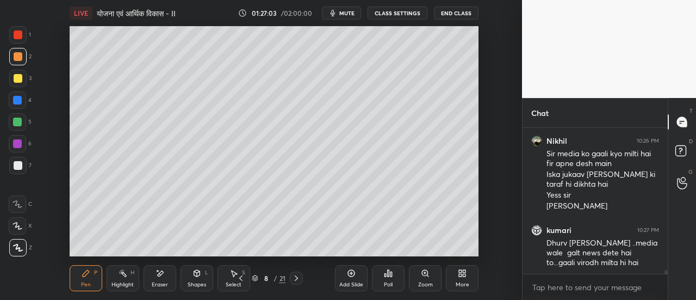
click at [298, 279] on icon at bounding box center [296, 278] width 9 height 9
click at [157, 280] on div "Eraser" at bounding box center [160, 278] width 33 height 26
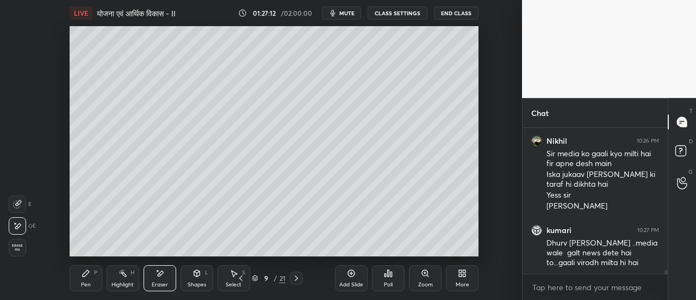
click at [85, 281] on div "Pen P" at bounding box center [86, 278] width 33 height 26
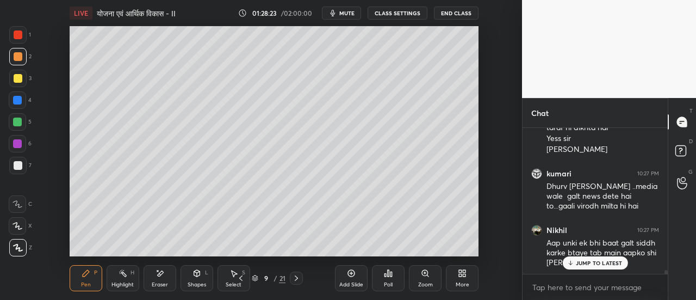
scroll to position [5513, 0]
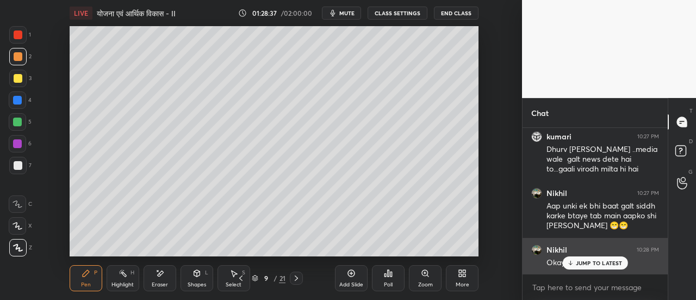
click at [586, 261] on p "JUMP TO LATEST" at bounding box center [599, 262] width 47 height 7
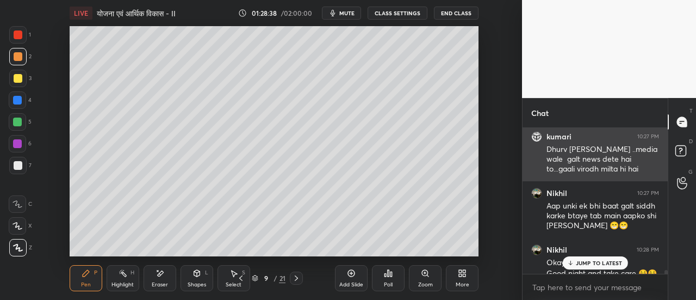
scroll to position [5534, 0]
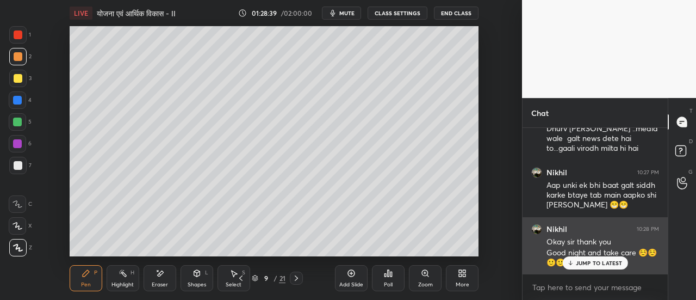
click at [591, 262] on p "JUMP TO LATEST" at bounding box center [599, 262] width 47 height 7
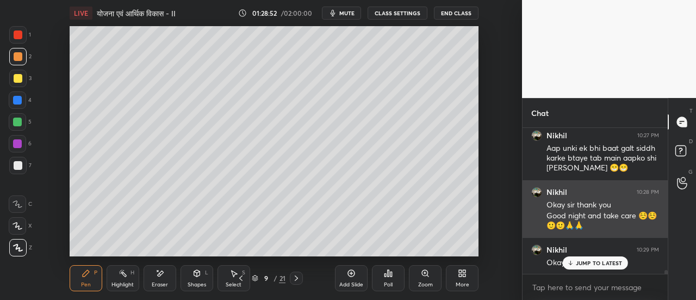
scroll to position [5618, 0]
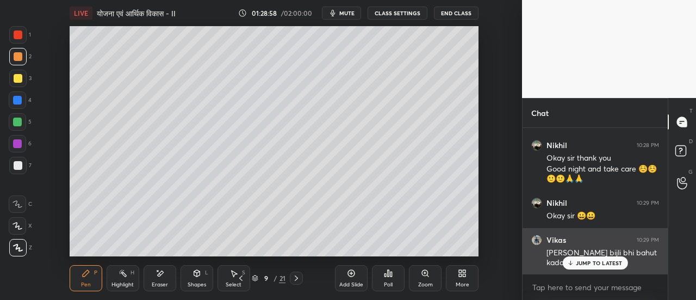
click at [591, 265] on p "JUMP TO LATEST" at bounding box center [599, 262] width 47 height 7
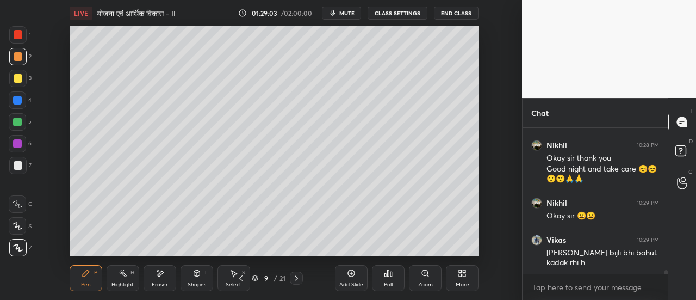
scroll to position [5654, 0]
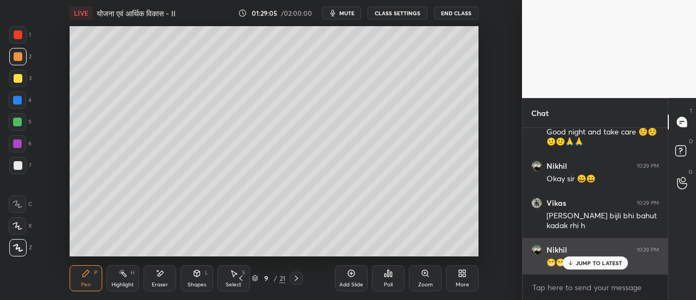
click at [584, 265] on p "JUMP TO LATEST" at bounding box center [599, 262] width 47 height 7
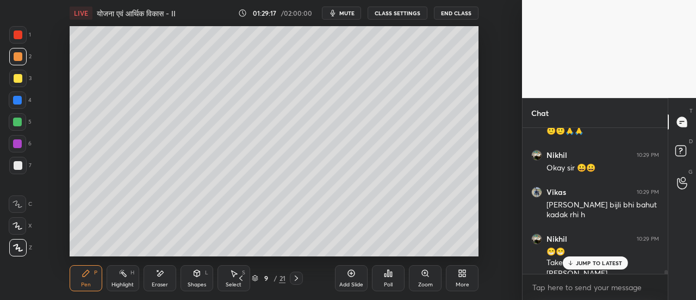
scroll to position [5676, 0]
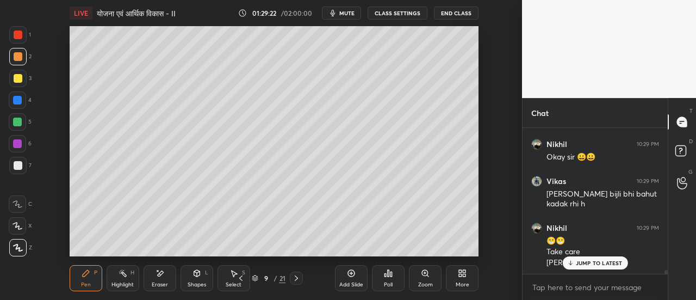
click at [589, 264] on p "JUMP TO LATEST" at bounding box center [599, 262] width 47 height 7
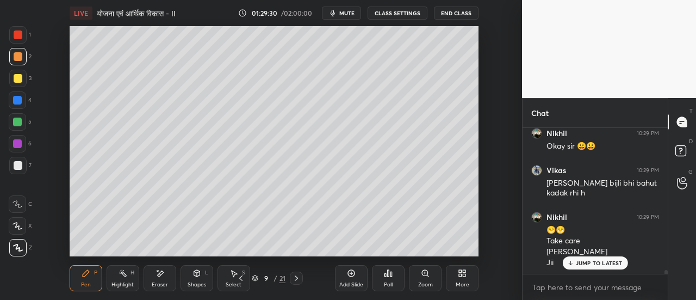
click at [594, 264] on p "JUMP TO LATEST" at bounding box center [599, 262] width 47 height 7
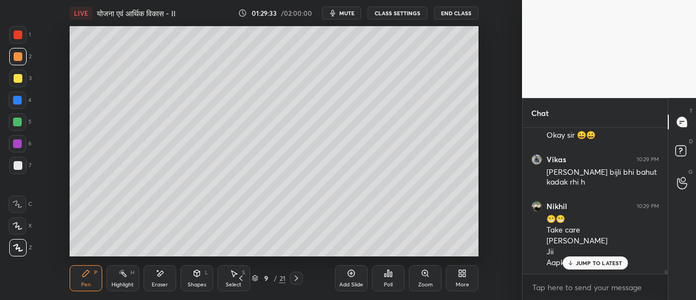
click at [460, 15] on button "End Class" at bounding box center [456, 13] width 45 height 13
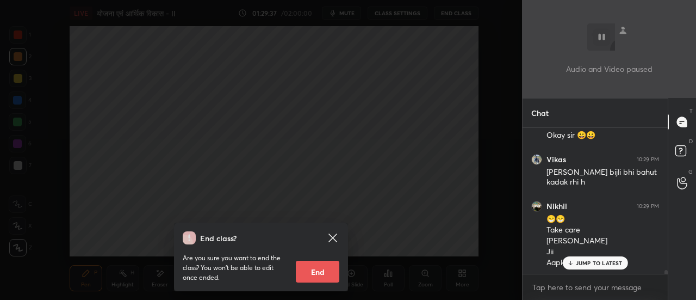
scroll to position [5735, 0]
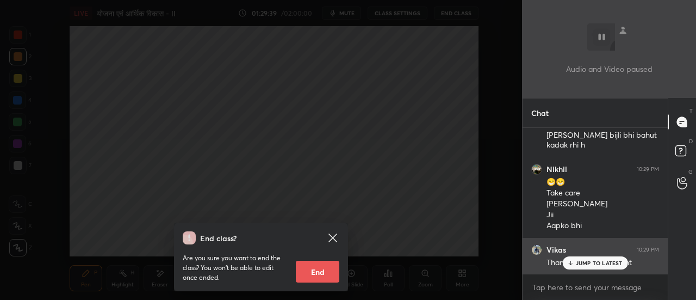
click at [595, 263] on p "JUMP TO LATEST" at bounding box center [599, 262] width 47 height 7
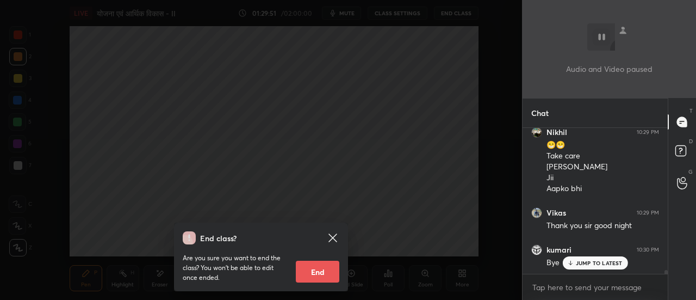
scroll to position [5809, 0]
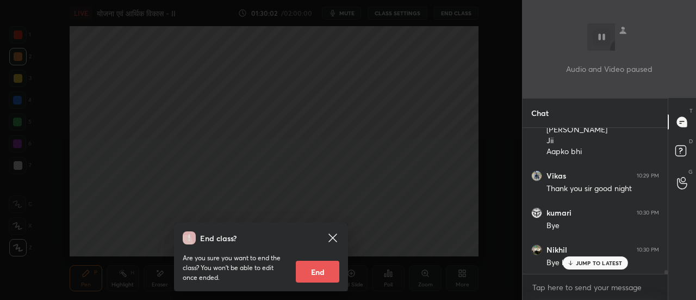
click at [326, 274] on button "End" at bounding box center [318, 272] width 44 height 22
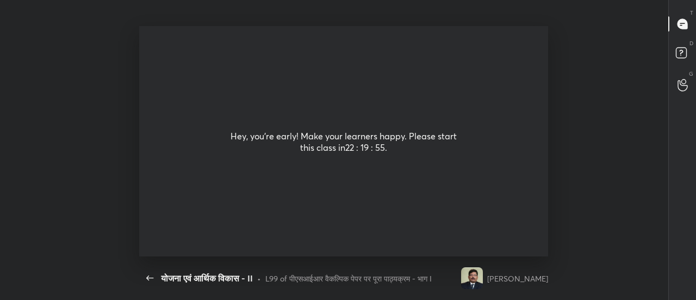
type textarea "x"
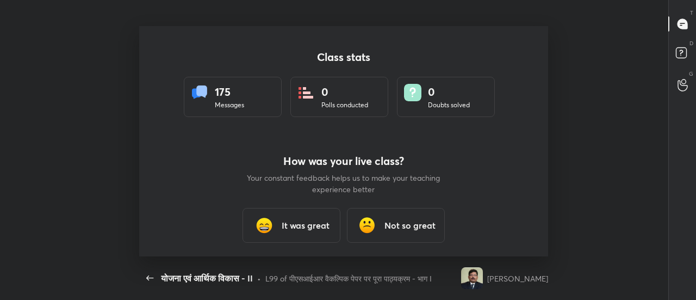
scroll to position [230, 688]
click at [302, 229] on h3 "It was great" at bounding box center [306, 225] width 48 height 13
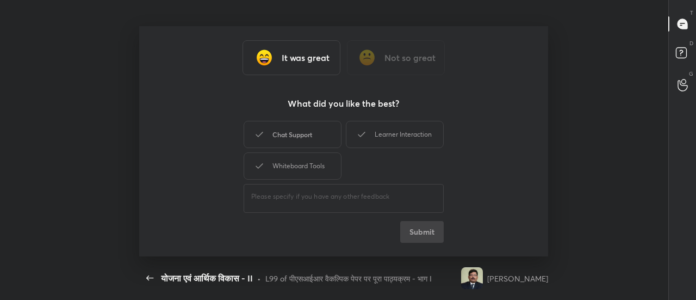
click at [315, 138] on div "Chat Support" at bounding box center [293, 134] width 98 height 27
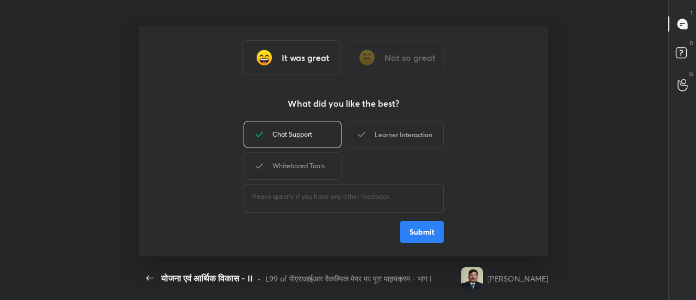
click at [385, 133] on div "Learner Interaction" at bounding box center [395, 134] width 98 height 27
click at [325, 169] on div "Whiteboard Tools" at bounding box center [293, 165] width 98 height 27
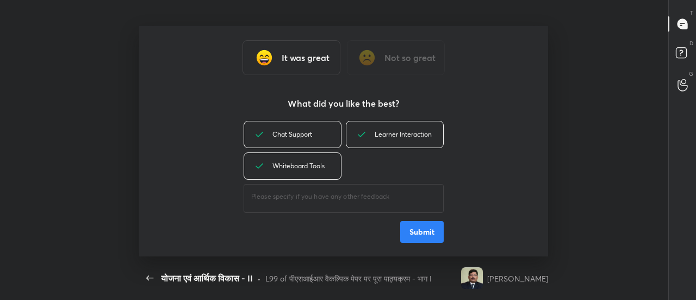
click at [415, 237] on button "Submit" at bounding box center [422, 232] width 44 height 22
